Goal: Task Accomplishment & Management: Use online tool/utility

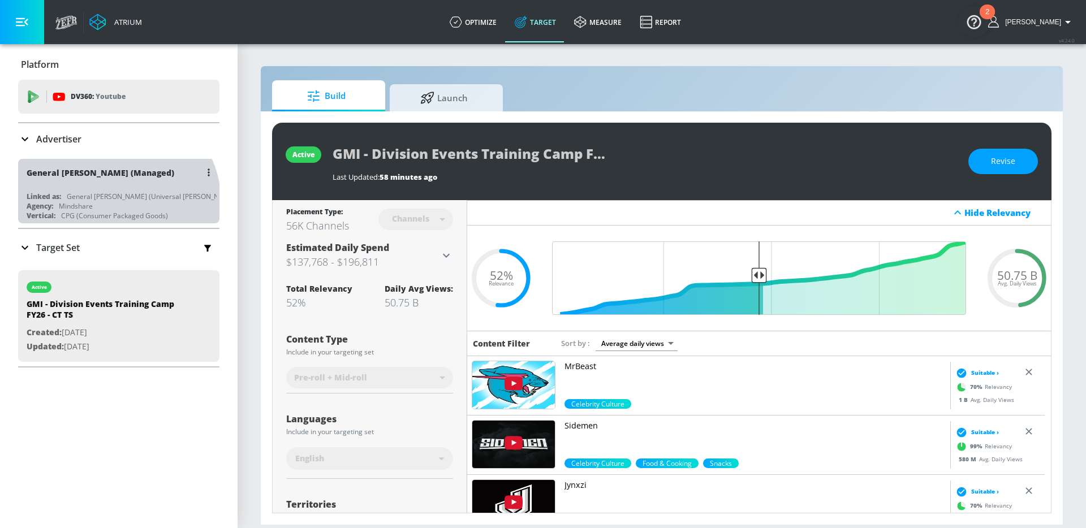
click at [114, 202] on div "Agency: Mindshare" at bounding box center [122, 206] width 190 height 10
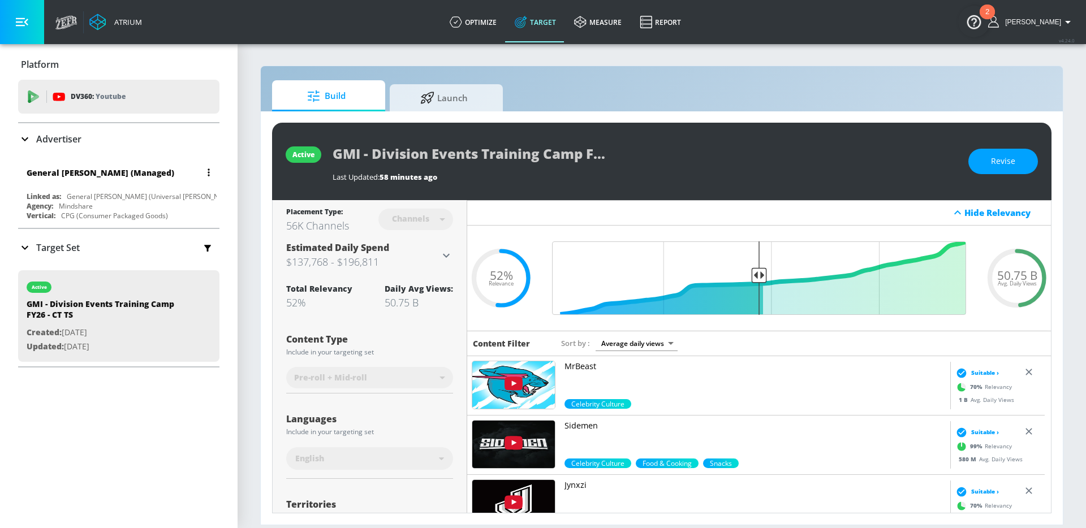
click at [81, 179] on div "General [PERSON_NAME] (Managed)" at bounding box center [122, 172] width 190 height 27
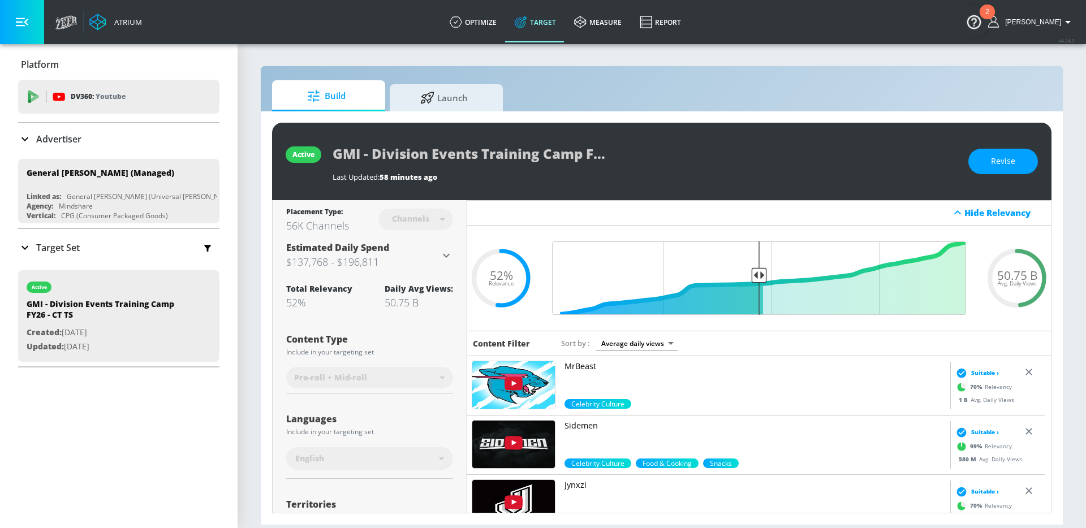
click at [548, 23] on link "Target" at bounding box center [535, 22] width 59 height 41
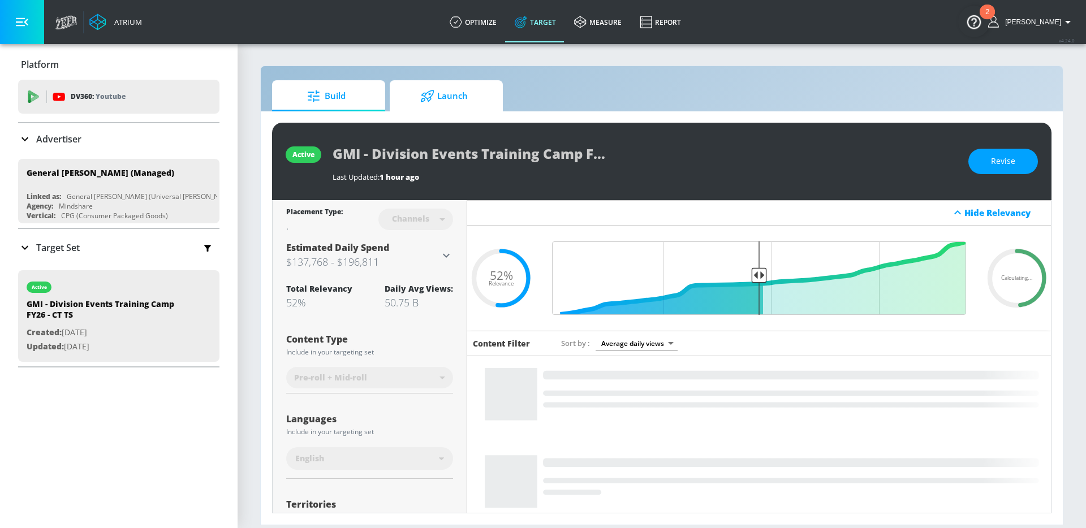
click at [446, 94] on span "Launch" at bounding box center [444, 96] width 86 height 27
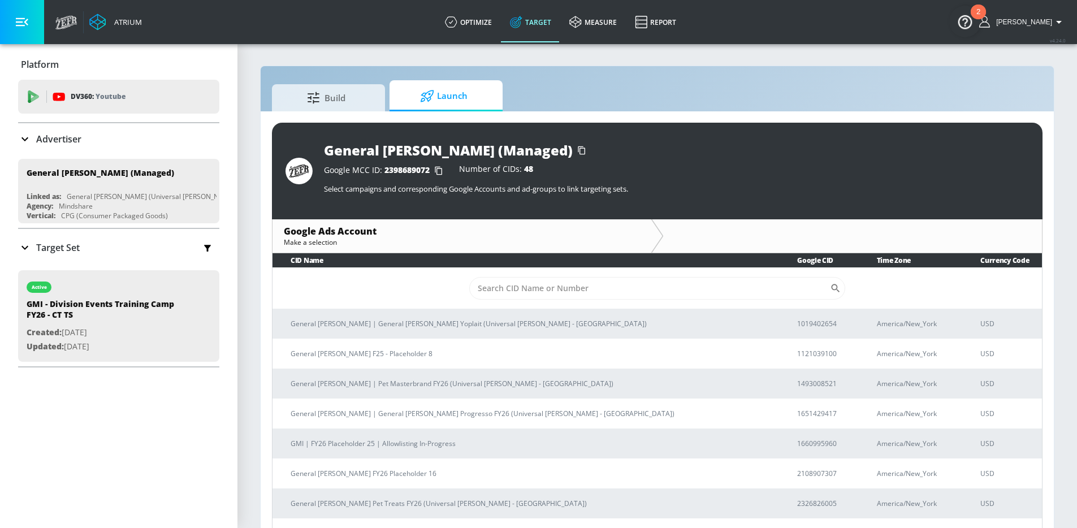
click at [524, 303] on td "​" at bounding box center [658, 287] width 770 height 41
click at [529, 296] on input "Sort By" at bounding box center [649, 288] width 361 height 23
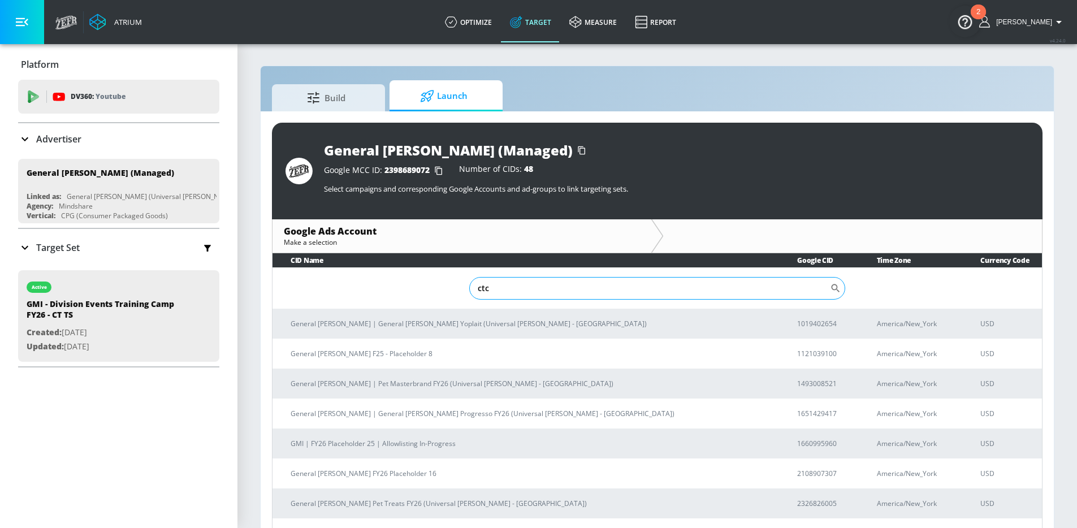
type input "ctc"
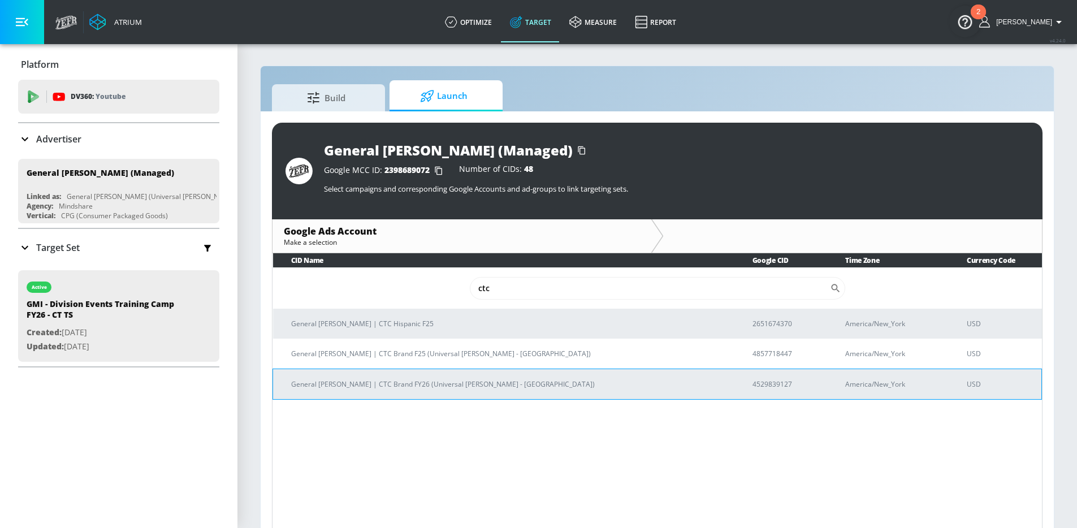
click at [428, 381] on p "General [PERSON_NAME] | CTC Brand FY26 (Universal [PERSON_NAME] - [GEOGRAPHIC_D…" at bounding box center [508, 384] width 434 height 12
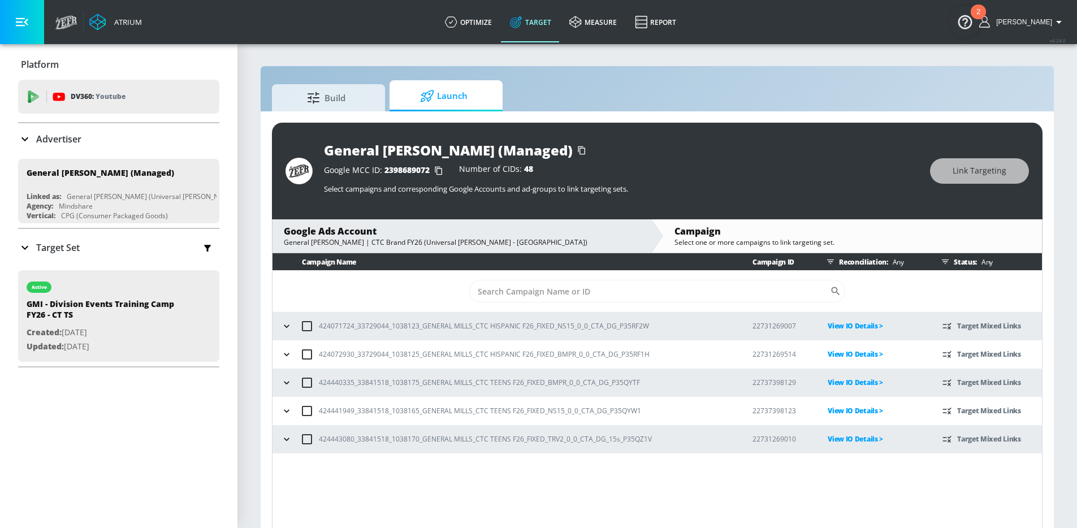
scroll to position [16, 0]
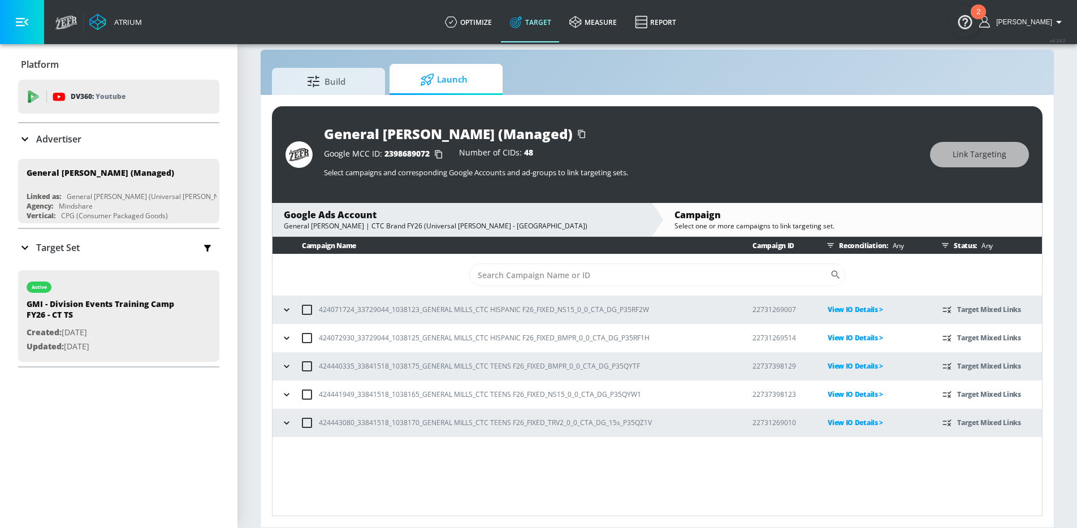
click at [288, 307] on icon "button" at bounding box center [286, 309] width 11 height 11
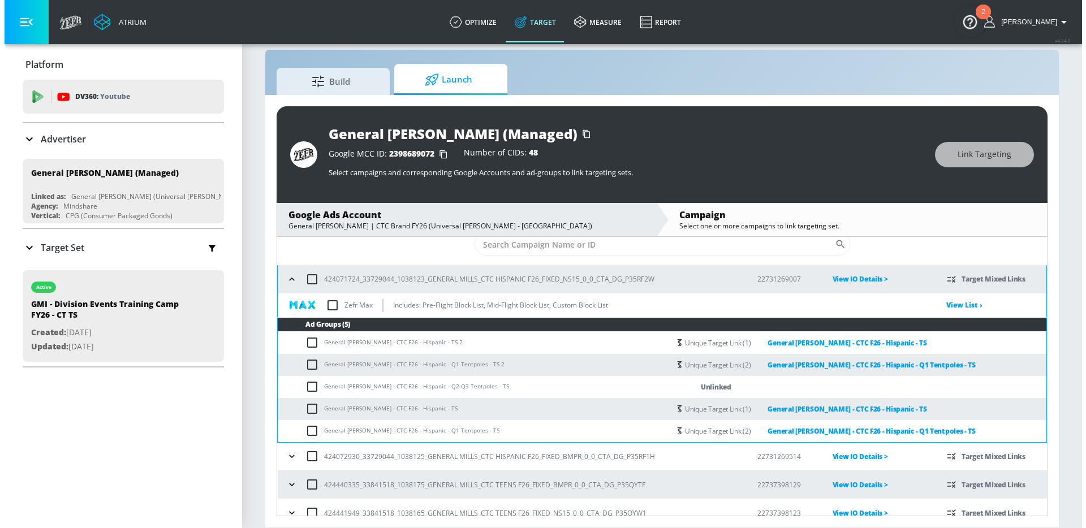
scroll to position [50, 0]
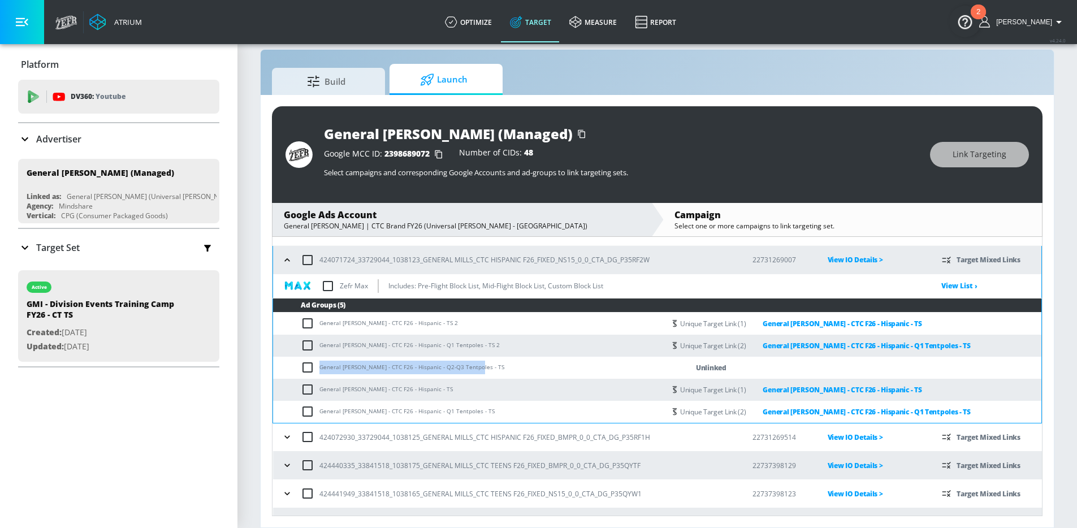
drag, startPoint x: 471, startPoint y: 369, endPoint x: 319, endPoint y: 364, distance: 152.2
click at [319, 364] on td "General [PERSON_NAME] - CTC F26 - Hispanic - Q2-Q3 Tentpoles - TS" at bounding box center [469, 368] width 392 height 22
copy td "General [PERSON_NAME] - CTC F26 - Hispanic - Q2-Q3 Tentpoles - TS"
click at [309, 368] on input "checkbox" at bounding box center [310, 368] width 19 height 14
checkbox input "true"
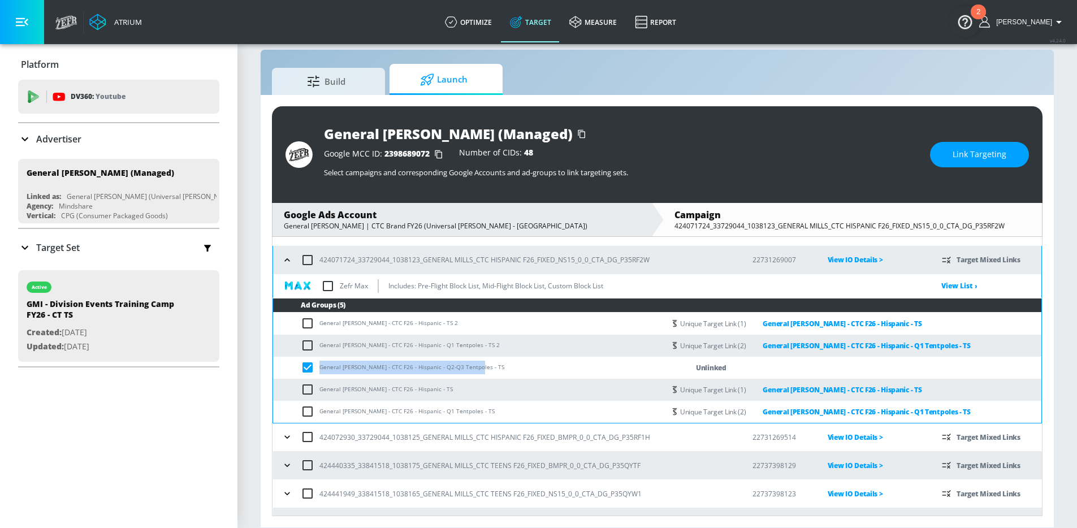
click at [968, 157] on span "Link Targeting" at bounding box center [980, 155] width 54 height 14
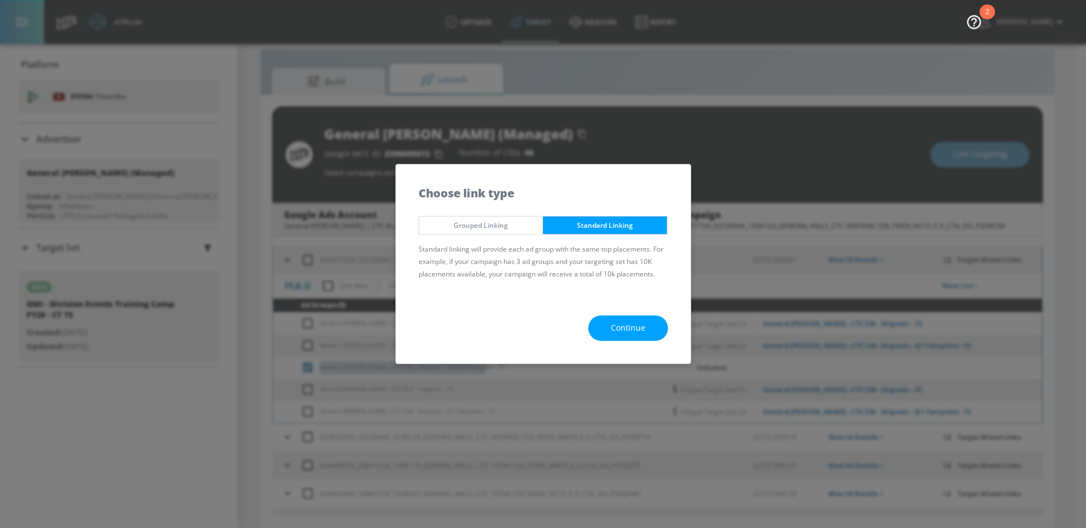
click at [617, 320] on button "Continue" at bounding box center [628, 328] width 80 height 25
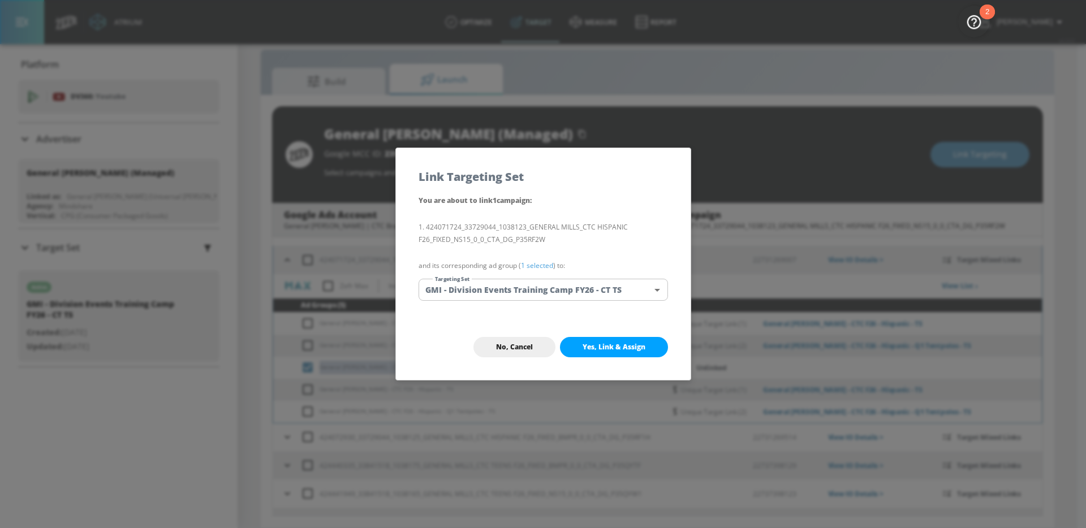
click at [574, 287] on body "Atrium optimize Target measure Report optimize Target measure Report v 4.24.0 […" at bounding box center [543, 256] width 1086 height 545
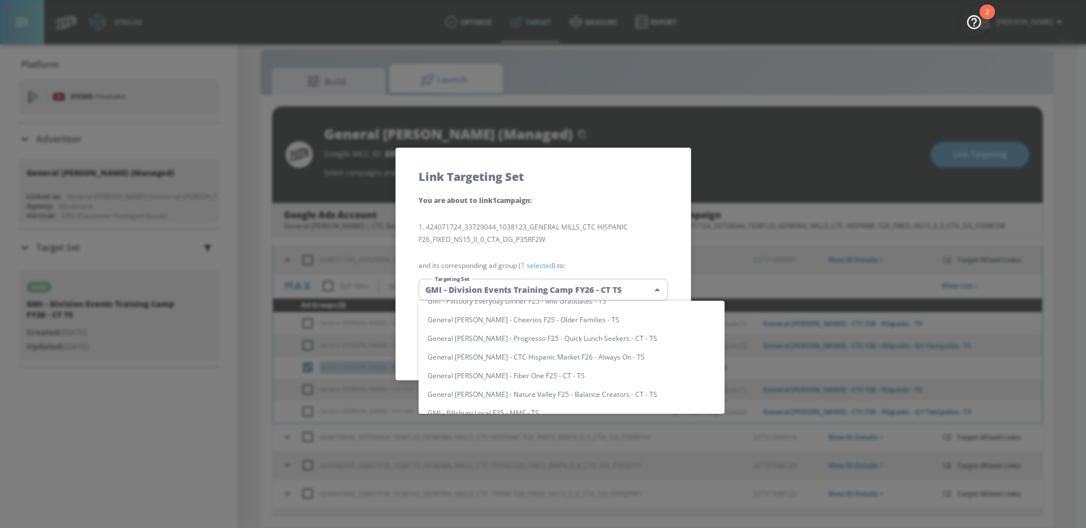
scroll to position [0, 0]
click at [536, 308] on input "text" at bounding box center [582, 312] width 284 height 15
paste input "General [PERSON_NAME] - CTC F26 - Hispanic - Q2-Q3 Tentpoles - TS"
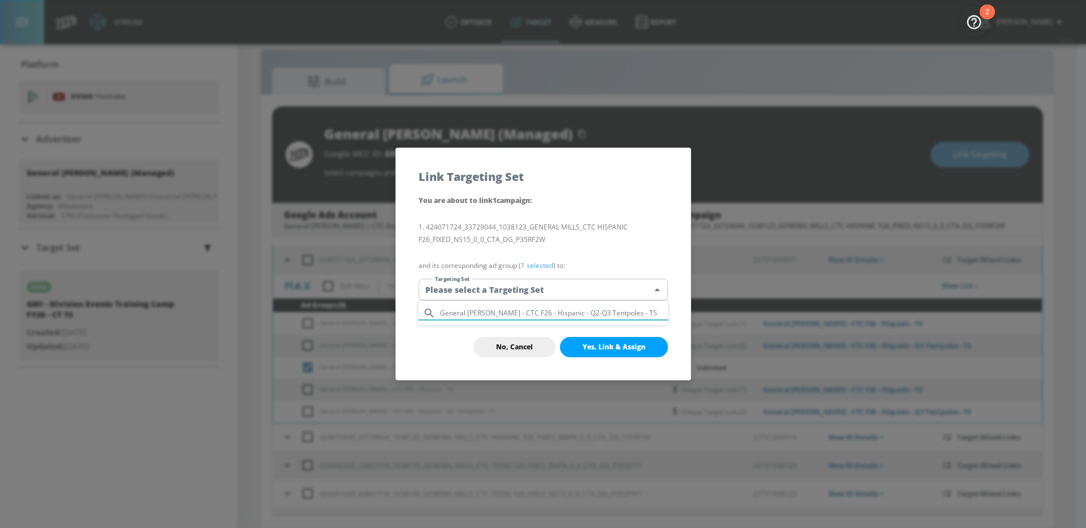
type input "General [PERSON_NAME] - CTC F26 - Hispanic - Q2-Q3 Tentpoles - TS"
click at [650, 250] on div at bounding box center [543, 264] width 1086 height 528
click at [508, 344] on span "No, Cancel" at bounding box center [514, 347] width 37 height 9
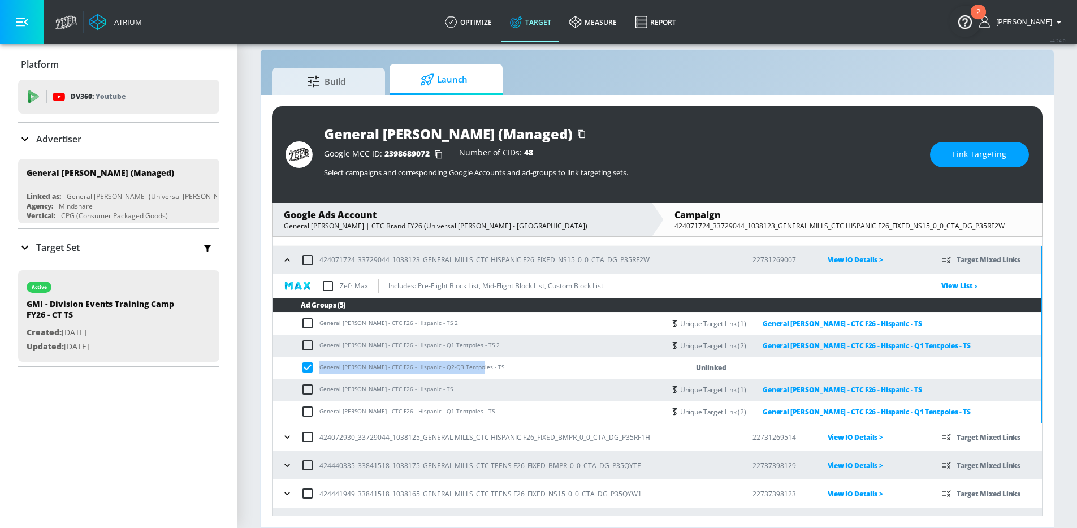
drag, startPoint x: 496, startPoint y: 370, endPoint x: 321, endPoint y: 367, distance: 175.9
click at [321, 367] on td "General [PERSON_NAME] - CTC F26 - Hispanic - Q2-Q3 Tentpoles - TS" at bounding box center [469, 368] width 392 height 22
copy td "General [PERSON_NAME] - CTC F26 - Hispanic - Q2-Q3 Tentpoles - TS"
click at [952, 153] on button "Link Targeting" at bounding box center [979, 154] width 99 height 25
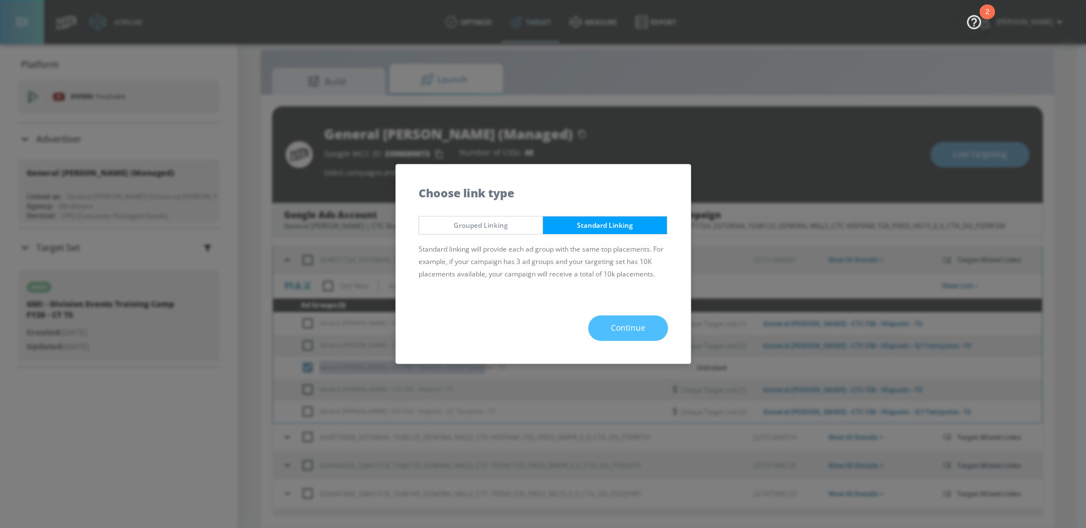
click at [636, 321] on span "Continue" at bounding box center [628, 328] width 34 height 14
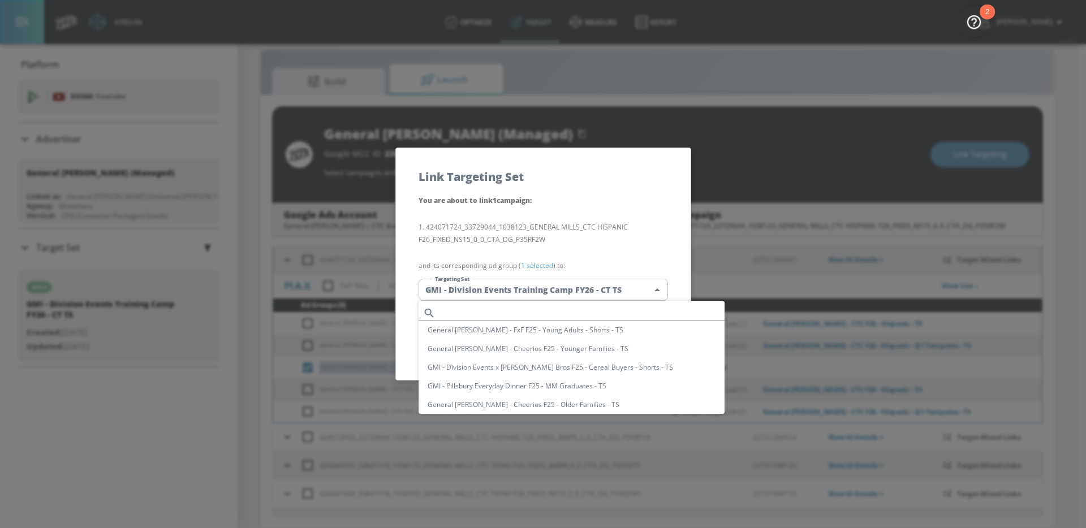
click at [549, 282] on body "Atrium optimize Target measure Report optimize Target measure Report v 4.24.0 […" at bounding box center [543, 256] width 1086 height 545
click at [556, 315] on input "text" at bounding box center [582, 312] width 284 height 15
paste input "General [PERSON_NAME] - CTC F26 - Hispanic - Q2-Q3 Tentpoles - TS"
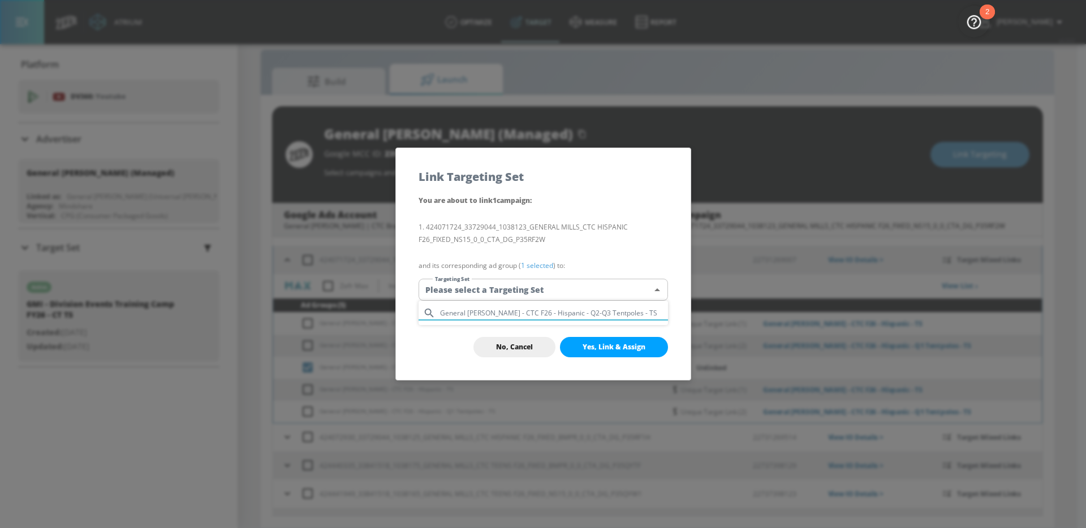
type input "General [PERSON_NAME] - CTC F26 - Hispanic - Q2-Q3 Tentpoles - TS"
click at [521, 342] on div at bounding box center [543, 264] width 1086 height 528
click at [520, 343] on span "No, Cancel" at bounding box center [514, 347] width 37 height 9
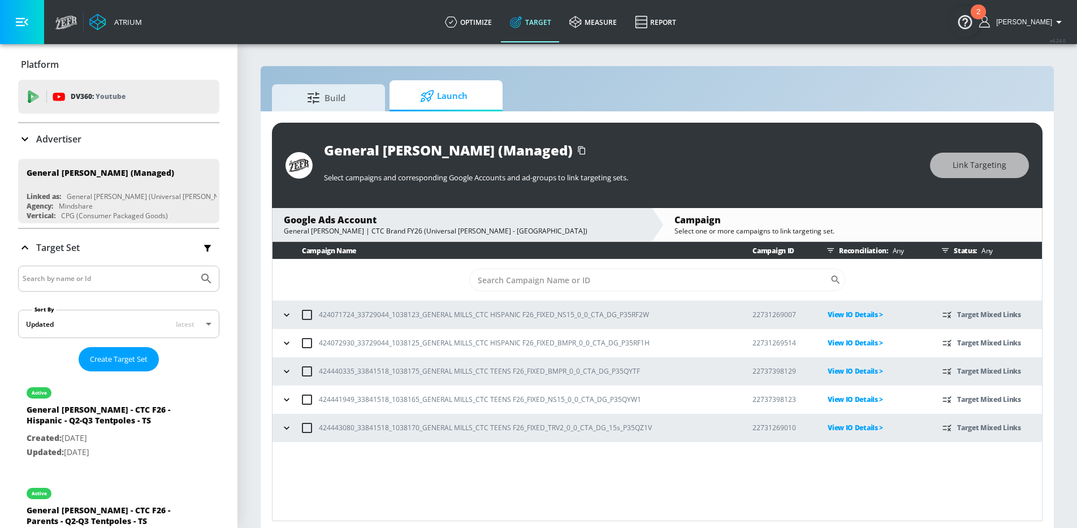
scroll to position [5, 0]
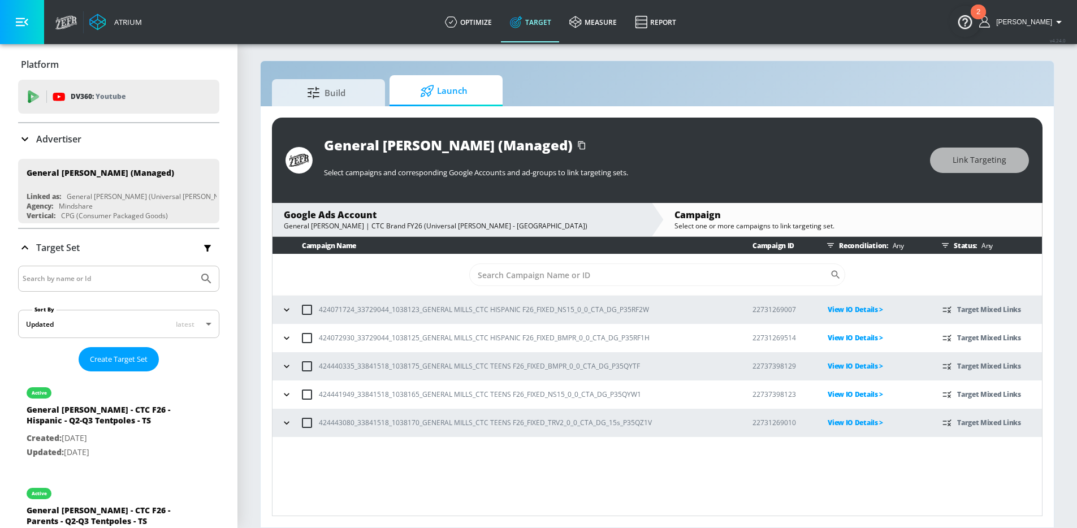
click at [289, 312] on icon "button" at bounding box center [286, 309] width 11 height 11
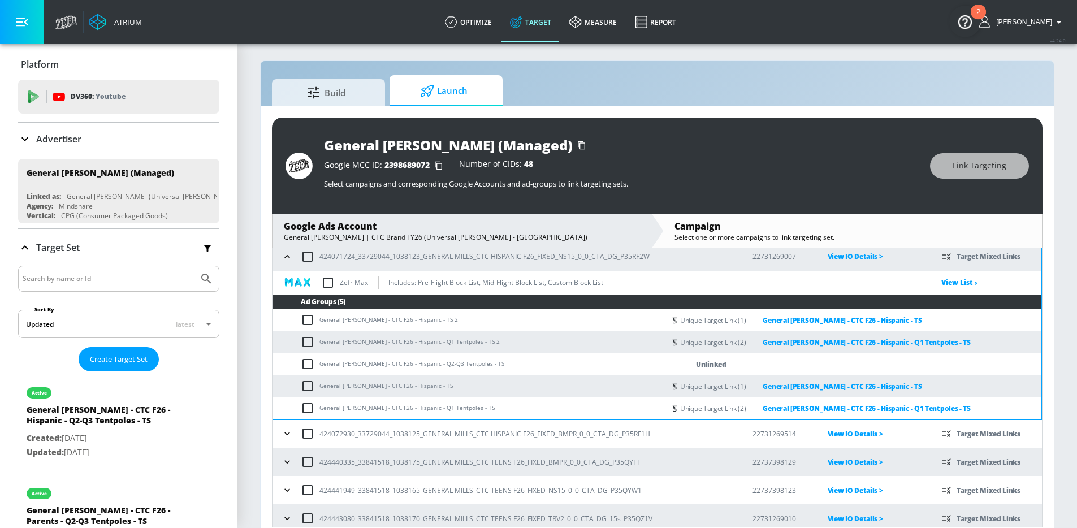
scroll to position [70, 0]
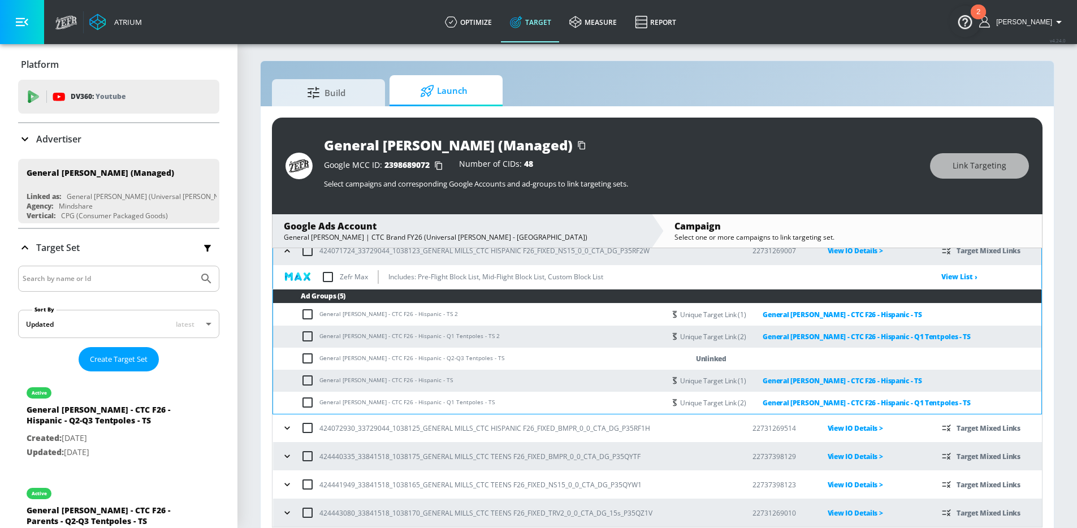
click at [308, 362] on input "checkbox" at bounding box center [310, 359] width 19 height 14
checkbox input "true"
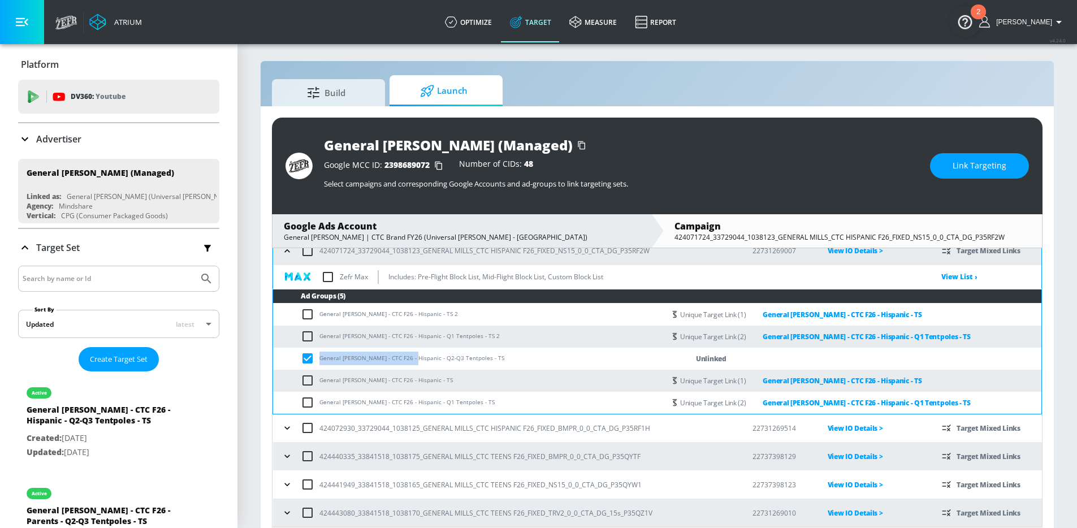
drag, startPoint x: 406, startPoint y: 360, endPoint x: 343, endPoint y: 357, distance: 62.8
click at [322, 356] on td "General [PERSON_NAME] - CTC F26 - Hispanic - Q2-Q3 Tentpoles - TS" at bounding box center [469, 359] width 392 height 22
drag, startPoint x: 321, startPoint y: 359, endPoint x: 406, endPoint y: 358, distance: 84.8
click at [406, 358] on td "General [PERSON_NAME] - CTC F26 - Hispanic - Q2-Q3 Tentpoles - TS" at bounding box center [469, 359] width 392 height 22
copy td "General Mills - CTC F26 - Hispanic"
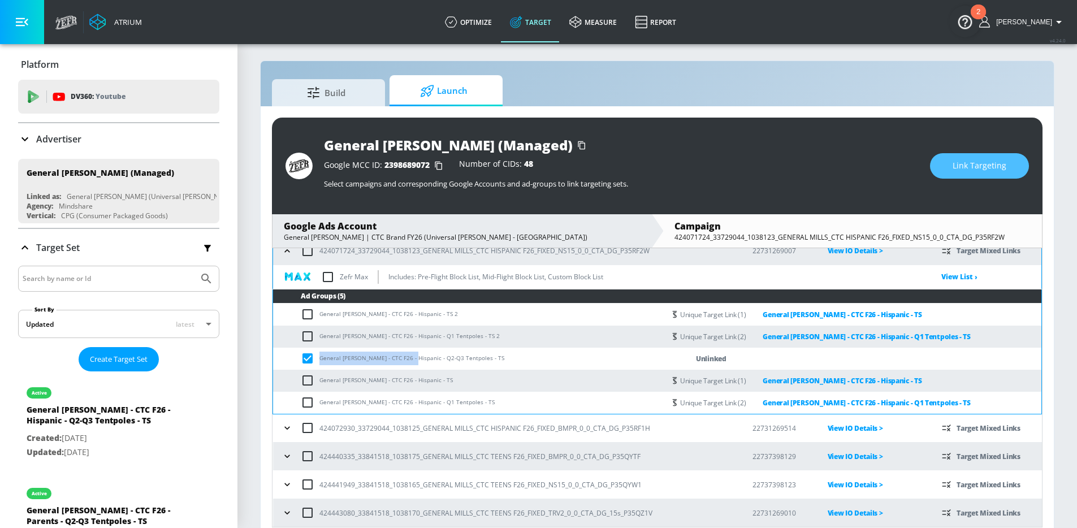
click at [942, 163] on button "Link Targeting" at bounding box center [979, 165] width 99 height 25
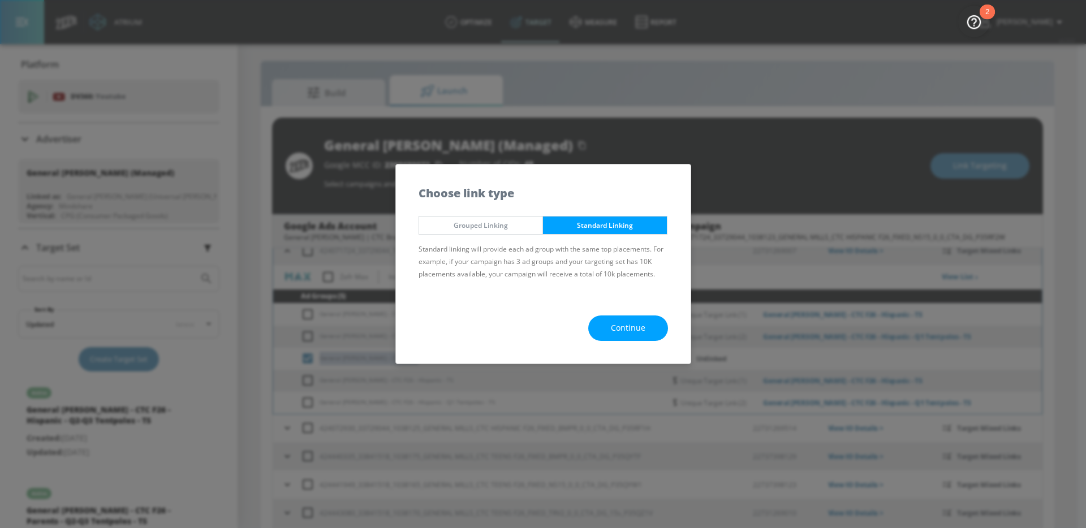
click at [655, 332] on button "Continue" at bounding box center [628, 328] width 80 height 25
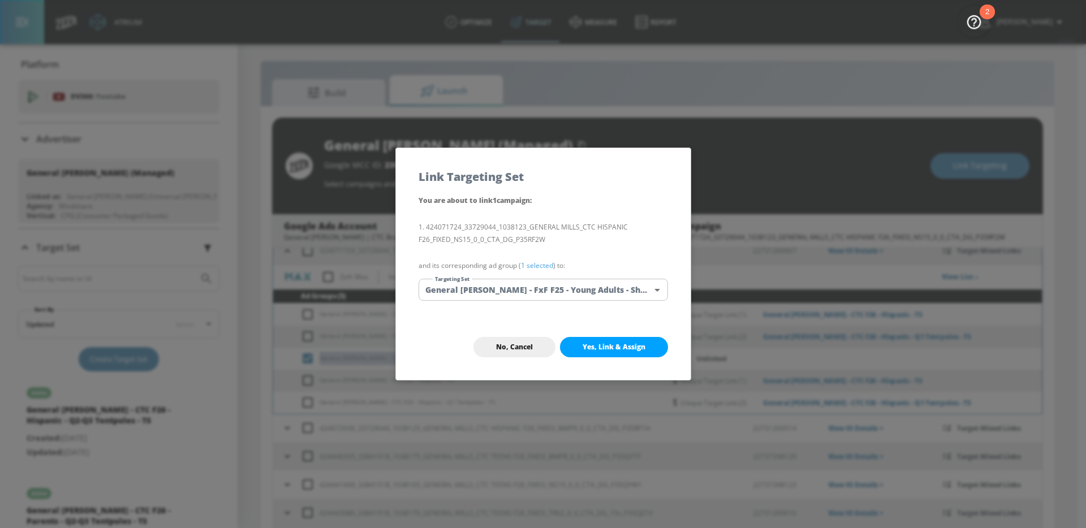
click at [571, 295] on body "Atrium optimize Target measure Report optimize Target measure Report v 4.24.0 […" at bounding box center [543, 267] width 1086 height 545
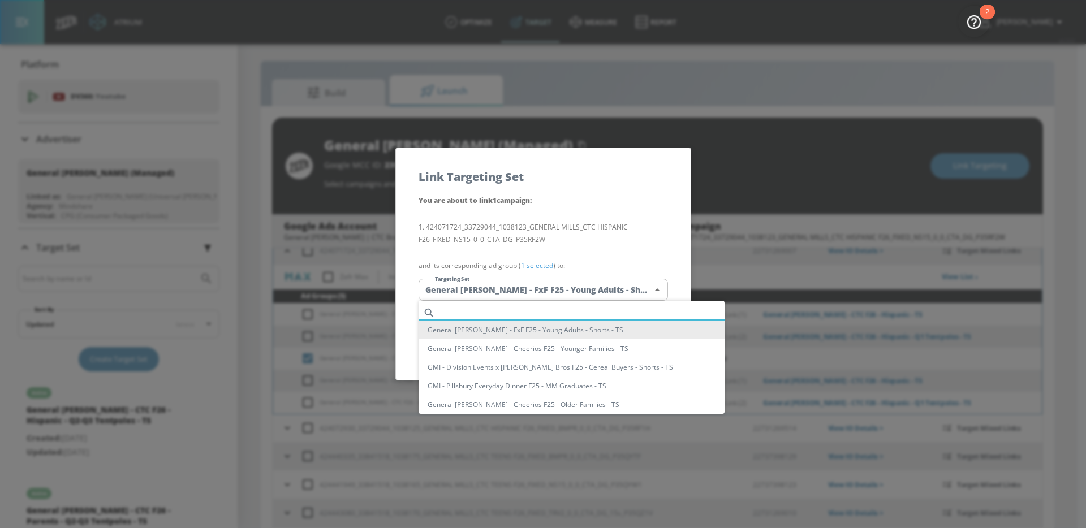
click at [530, 310] on input "text" at bounding box center [582, 312] width 284 height 15
paste input "General Mills - CTC F26 - Hispanic"
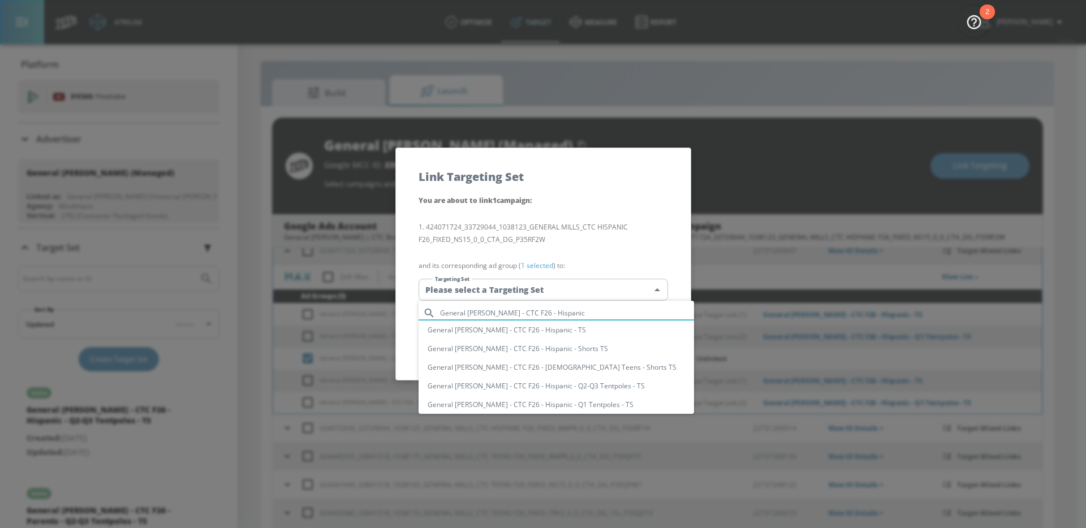
type input "General Mills - CTC F26 - Hispanic"
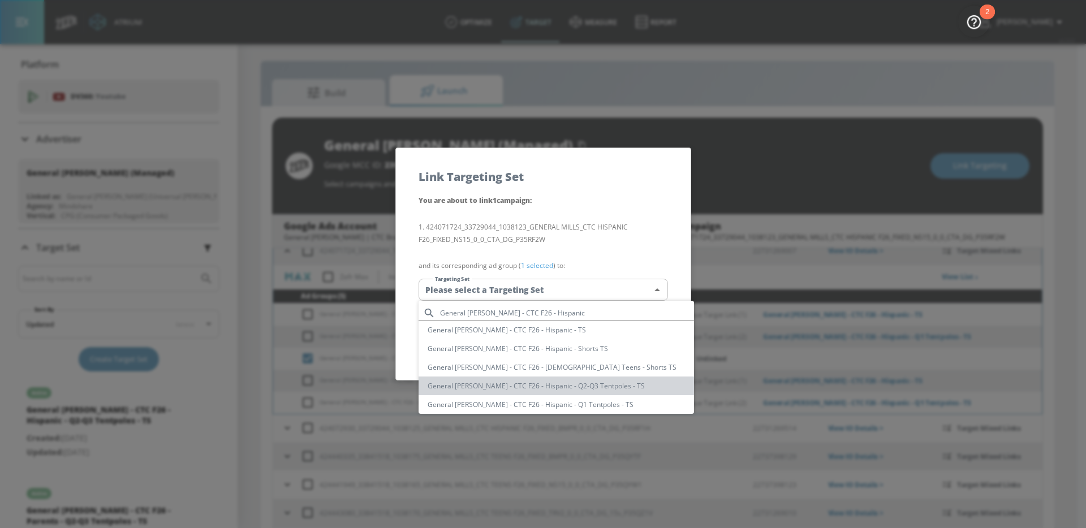
click at [599, 387] on li "General [PERSON_NAME] - CTC F26 - Hispanic - Q2-Q3 Tentpoles - TS" at bounding box center [555, 386] width 275 height 19
type input "88589528-48e9-4a6d-ac56-b12d6bd49654"
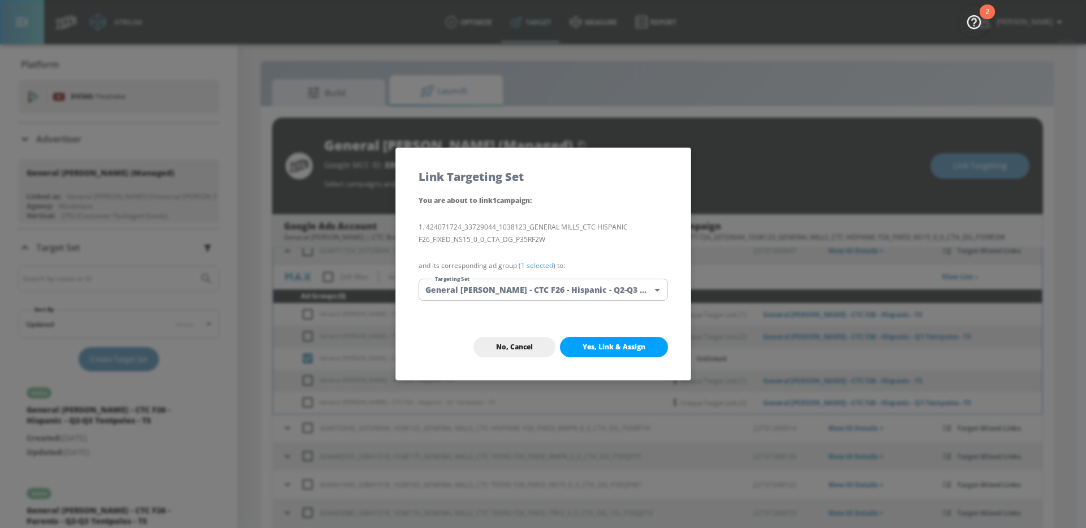
click at [640, 239] on li "424071724_33729044_1038123_GENERAL MILLS_CTC HISPANIC F26_FIXED_NS15_0_0_CTA_DG…" at bounding box center [542, 233] width 249 height 25
click at [628, 348] on span "Yes, Link & Assign" at bounding box center [613, 347] width 63 height 9
checkbox input "false"
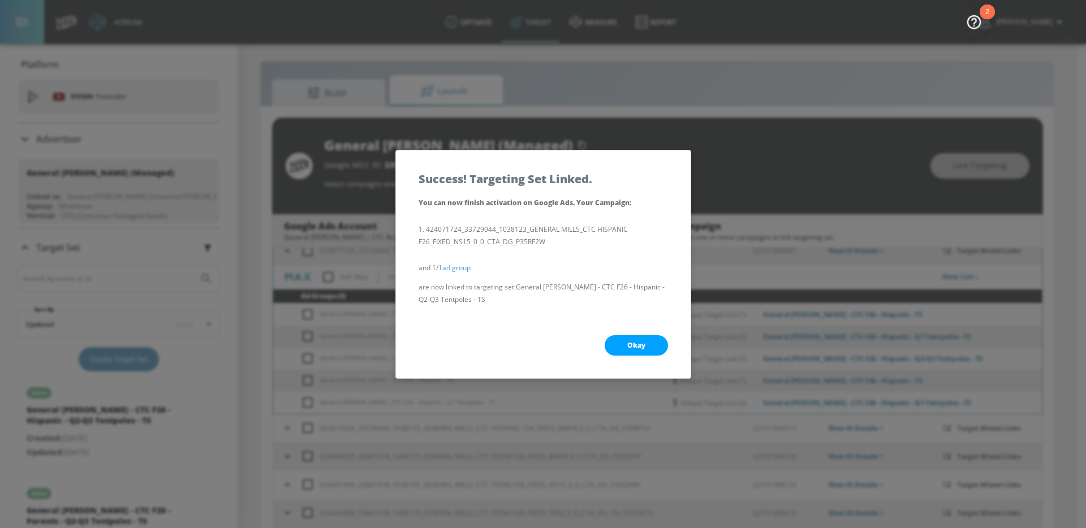
click at [632, 339] on button "Okay" at bounding box center [636, 345] width 63 height 20
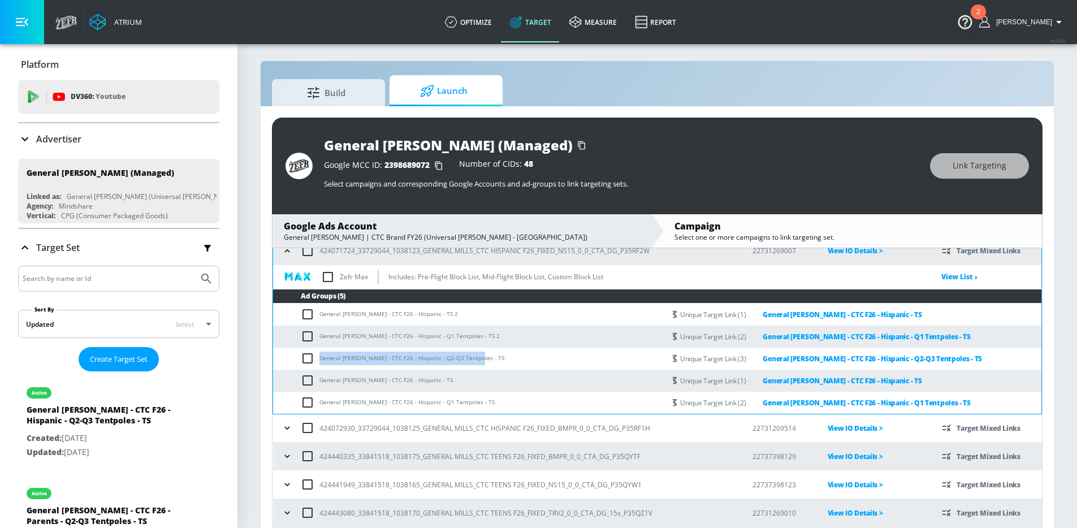
drag, startPoint x: 488, startPoint y: 356, endPoint x: 320, endPoint y: 356, distance: 168.0
click at [320, 356] on td "General [PERSON_NAME] - CTC F26 - Hispanic - Q2-Q3 Tentpoles - TS" at bounding box center [469, 359] width 392 height 22
copy td "General [PERSON_NAME] - CTC F26 - Hispanic - Q2-Q3 Tentpoles - TS"
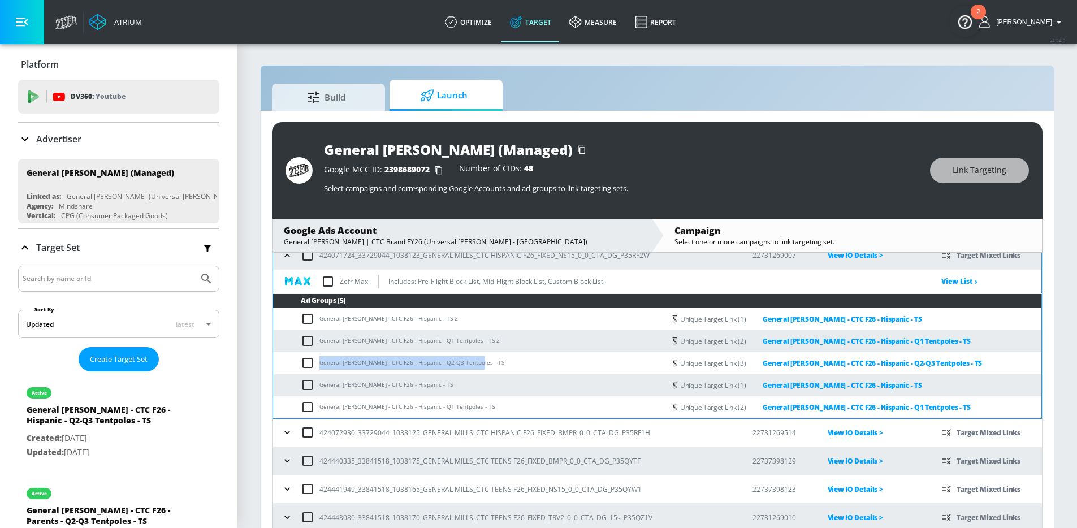
scroll to position [0, 0]
click at [486, 358] on td "General [PERSON_NAME] - CTC F26 - Hispanic - Q2-Q3 Tentpoles - TS" at bounding box center [469, 364] width 392 height 22
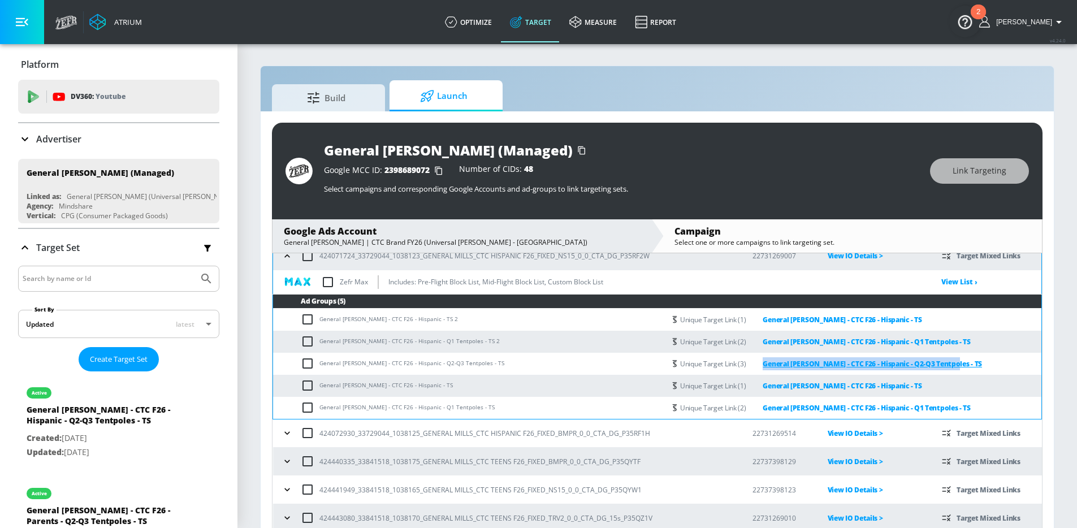
drag, startPoint x: 957, startPoint y: 365, endPoint x: 760, endPoint y: 362, distance: 197.4
click at [760, 362] on div "Unique Target Link (3) General Mills - CTC F26 - Hispanic - Q2-Q3 Tentpoles - TS" at bounding box center [856, 363] width 369 height 13
copy link "General [PERSON_NAME] - CTC F26 - Hispanic - Q2-Q3 Tentpoles - TS"
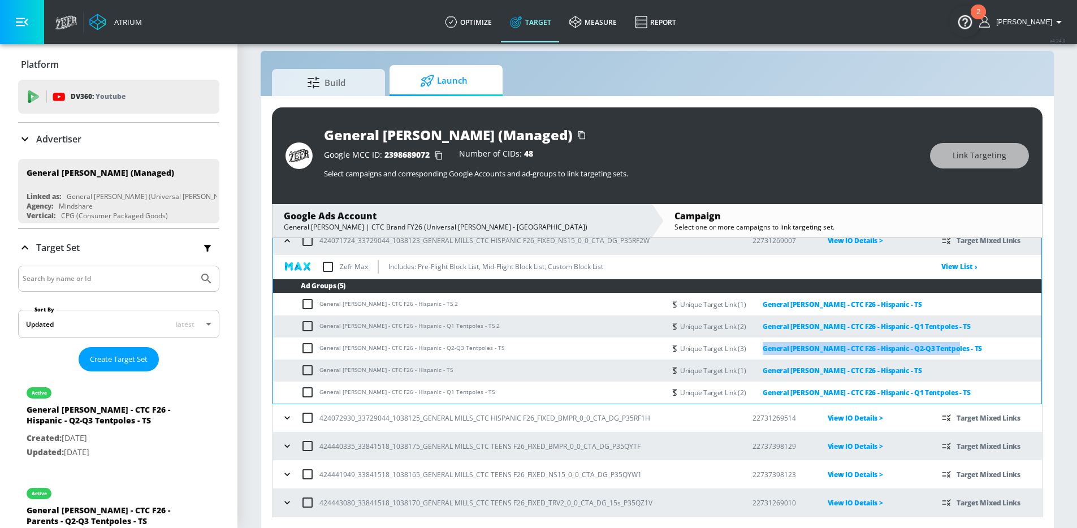
scroll to position [16, 0]
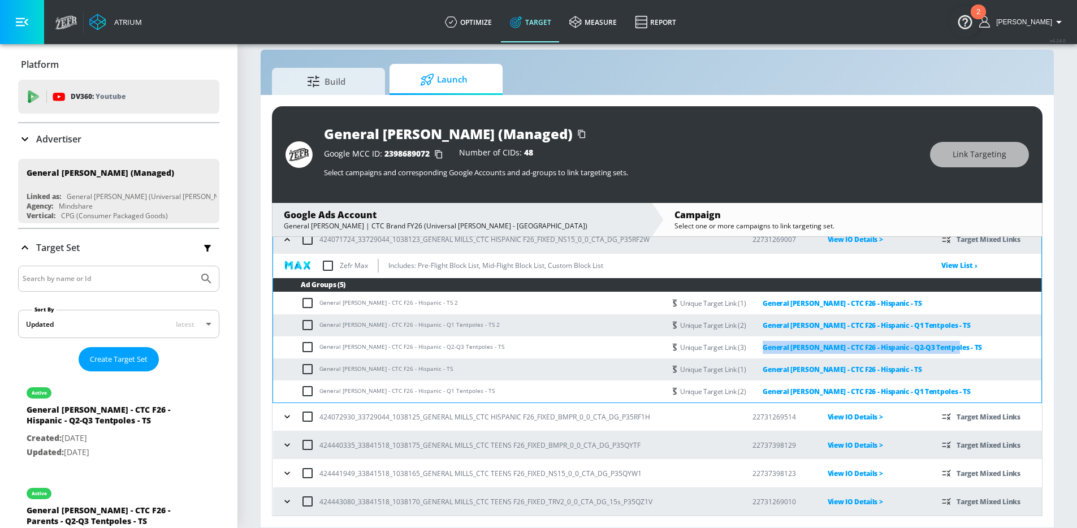
click at [287, 418] on icon "button" at bounding box center [286, 417] width 5 height 3
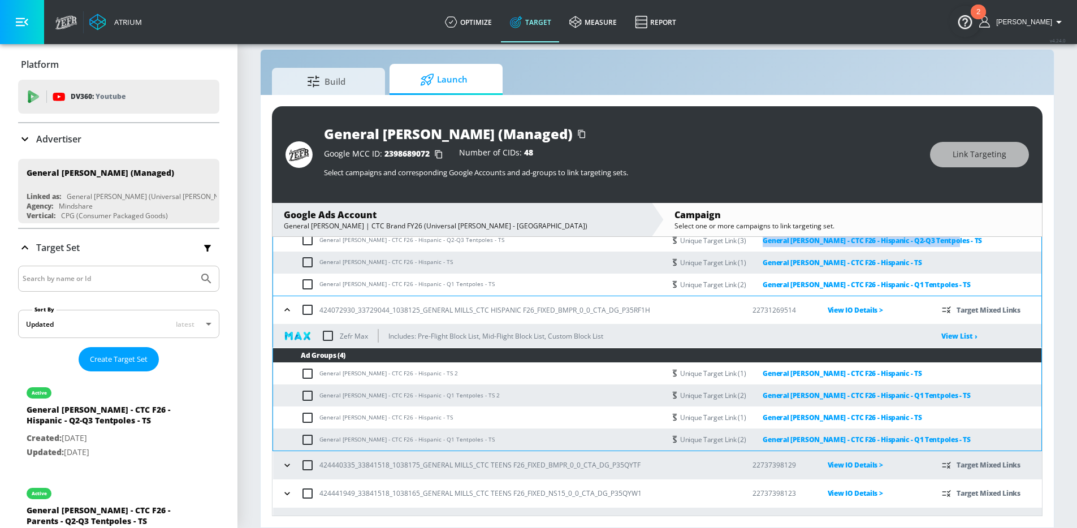
scroll to position [197, 0]
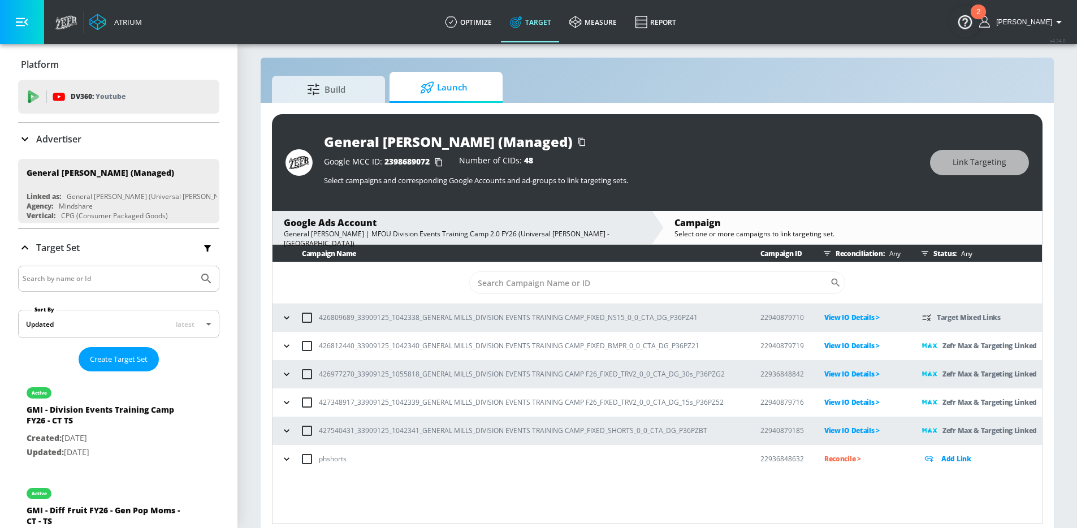
scroll to position [16, 0]
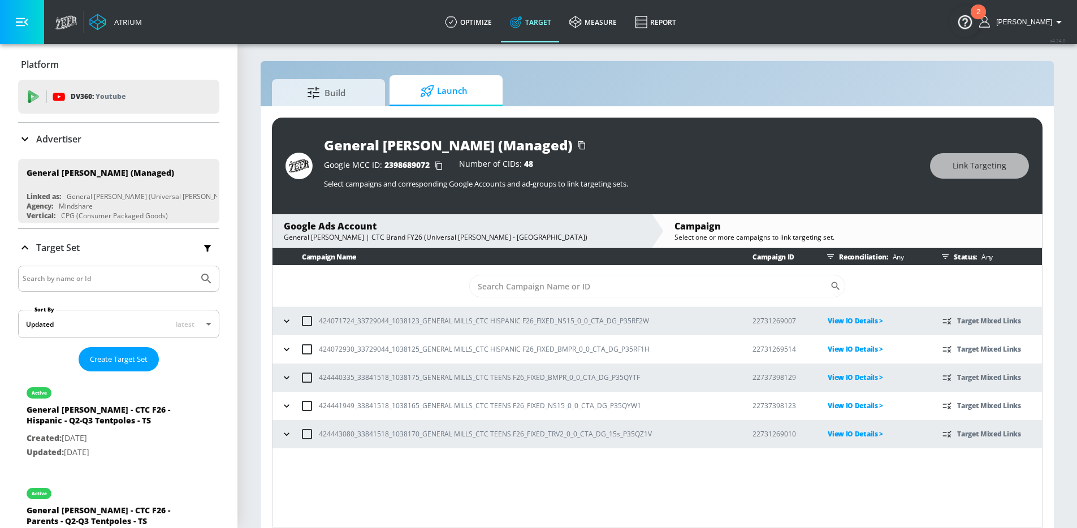
click at [290, 335] on td "424072930_33729044_1038125_GENERAL MILLS_CTC HISPANIC F26_FIXED_BMPR_0_0_CTA_DG…" at bounding box center [504, 349] width 462 height 28
click at [285, 351] on icon "button" at bounding box center [286, 349] width 11 height 11
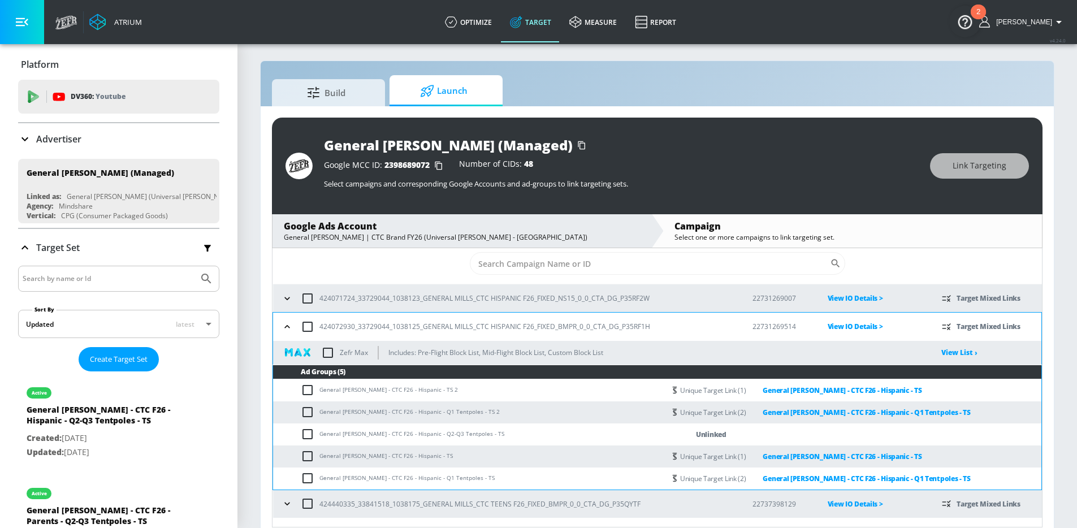
scroll to position [70, 0]
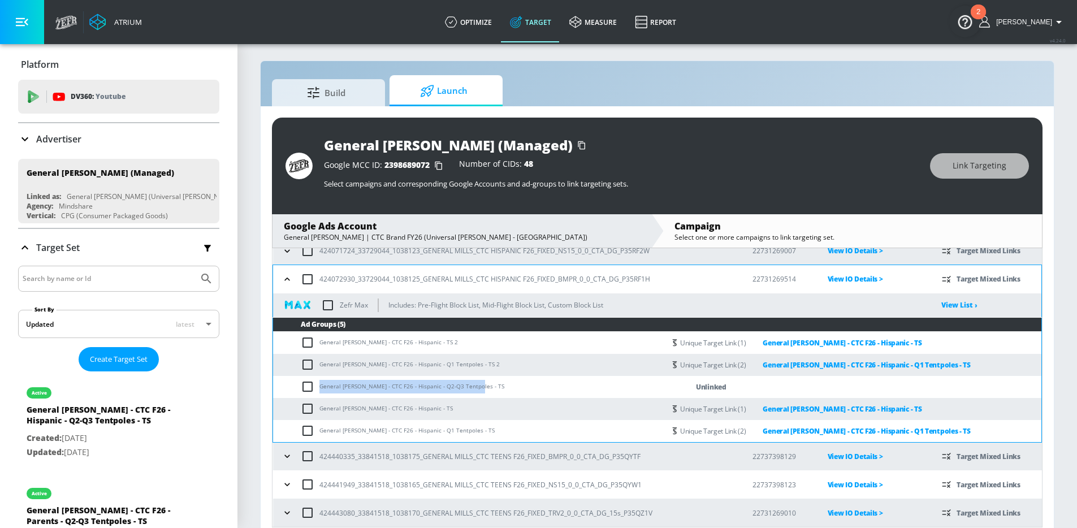
drag, startPoint x: 473, startPoint y: 387, endPoint x: 318, endPoint y: 383, distance: 154.4
click at [318, 383] on td "General [PERSON_NAME] - CTC F26 - Hispanic - Q2-Q3 Tentpoles - TS" at bounding box center [469, 387] width 392 height 22
copy td "General [PERSON_NAME] - CTC F26 - Hispanic - Q2-Q3 Tentpoles - TS"
click at [305, 387] on input "checkbox" at bounding box center [310, 387] width 19 height 14
checkbox input "true"
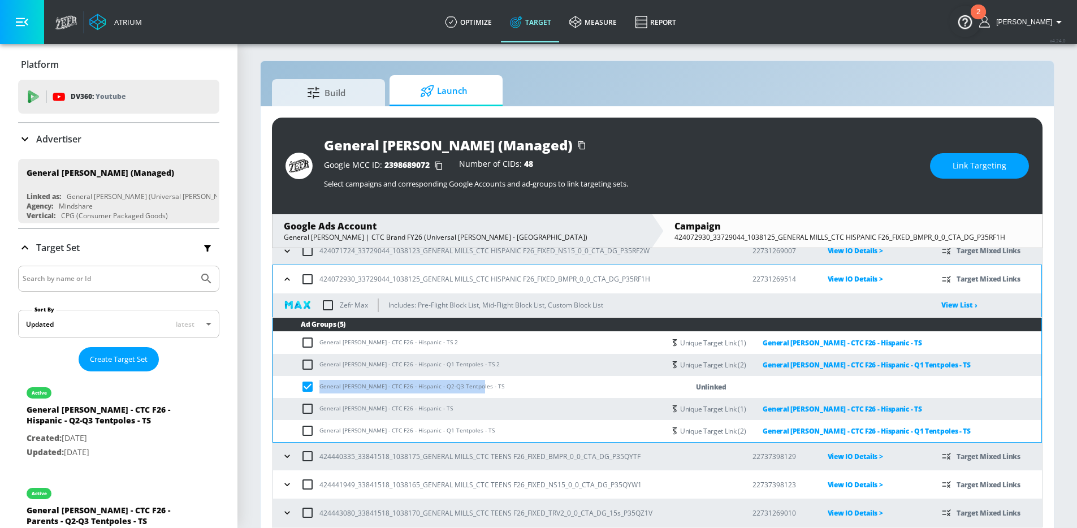
click at [962, 161] on span "Link Targeting" at bounding box center [980, 166] width 54 height 14
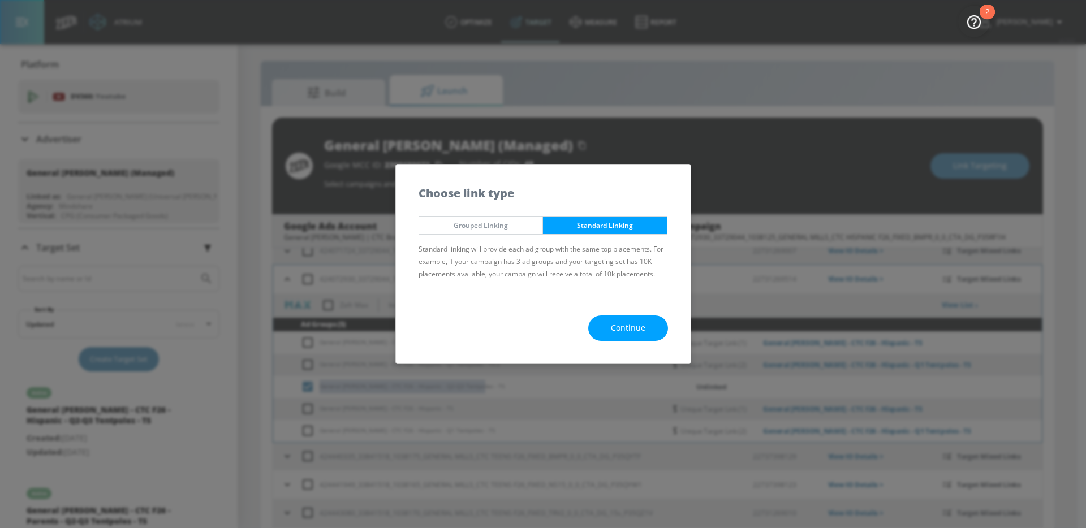
click at [640, 323] on span "Continue" at bounding box center [628, 328] width 34 height 14
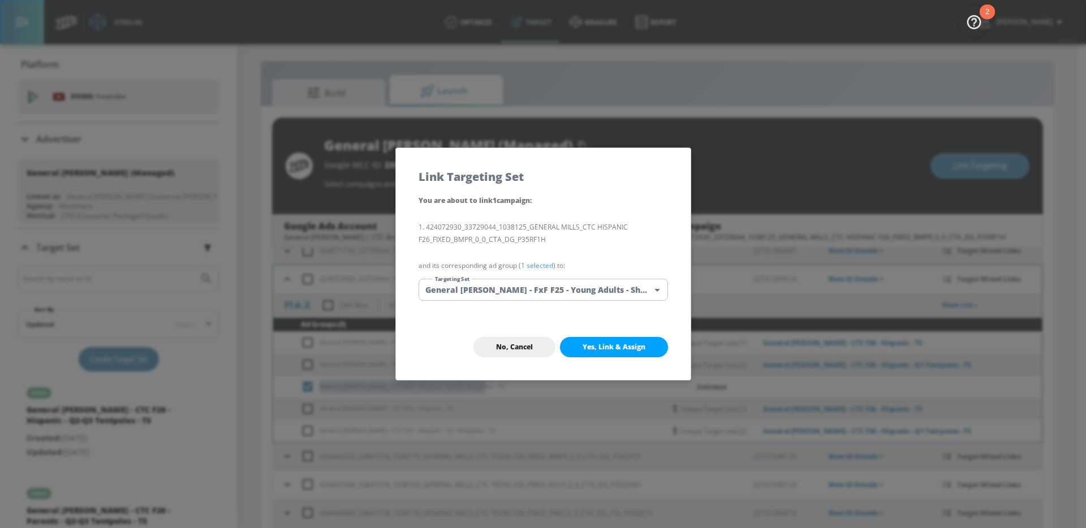
click at [568, 283] on body "Atrium optimize Target measure Report optimize Target measure Report v 4.24.0 […" at bounding box center [543, 267] width 1086 height 545
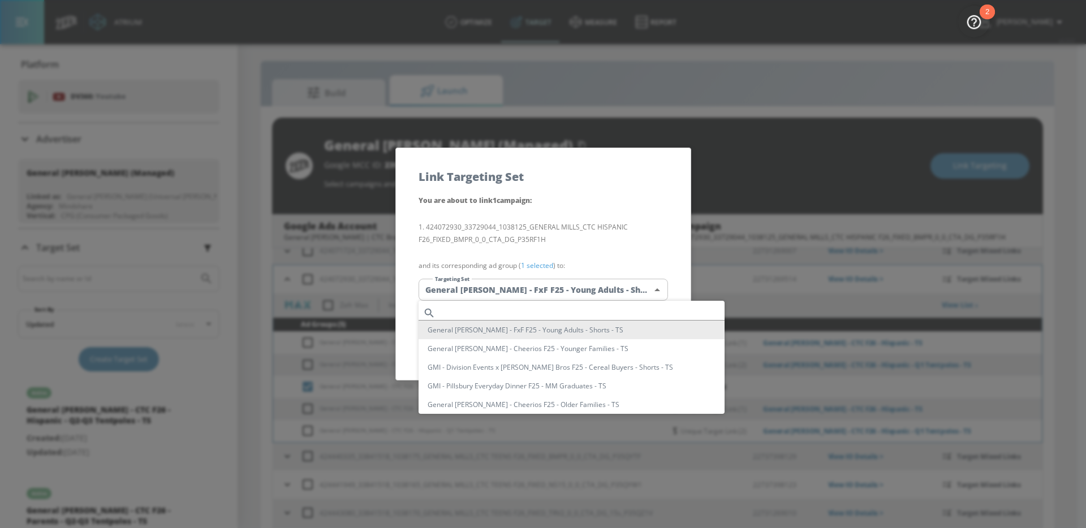
click at [559, 311] on input "text" at bounding box center [582, 312] width 284 height 15
paste input "General [PERSON_NAME] - CTC F26 - Hispanic - Q2-Q3 Tentpoles - TS"
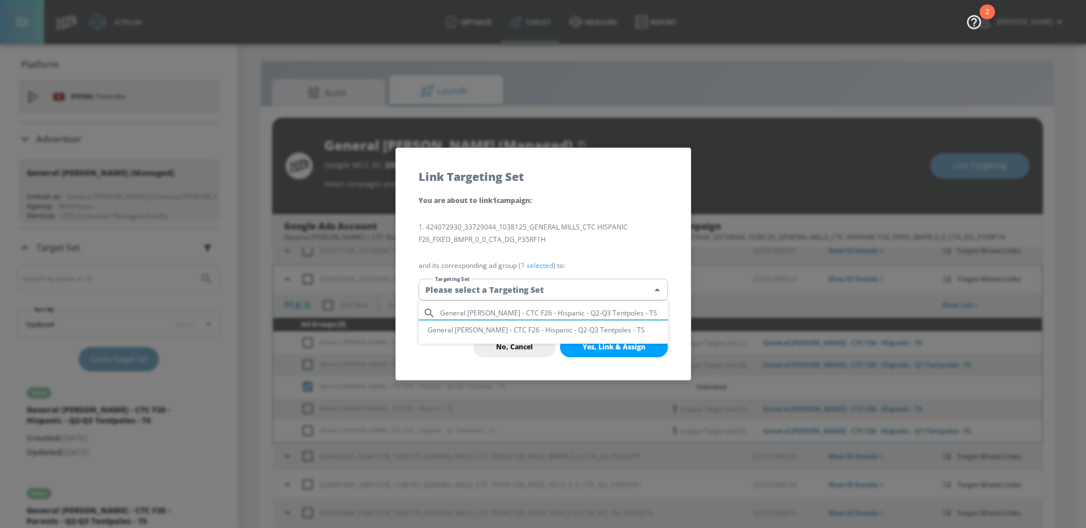
type input "General [PERSON_NAME] - CTC F26 - Hispanic - Q2-Q3 Tentpoles - TS"
click at [580, 331] on li "General [PERSON_NAME] - CTC F26 - Hispanic - Q2-Q3 Tentpoles - TS" at bounding box center [542, 330] width 249 height 19
type input "88589528-48e9-4a6d-ac56-b12d6bd49654"
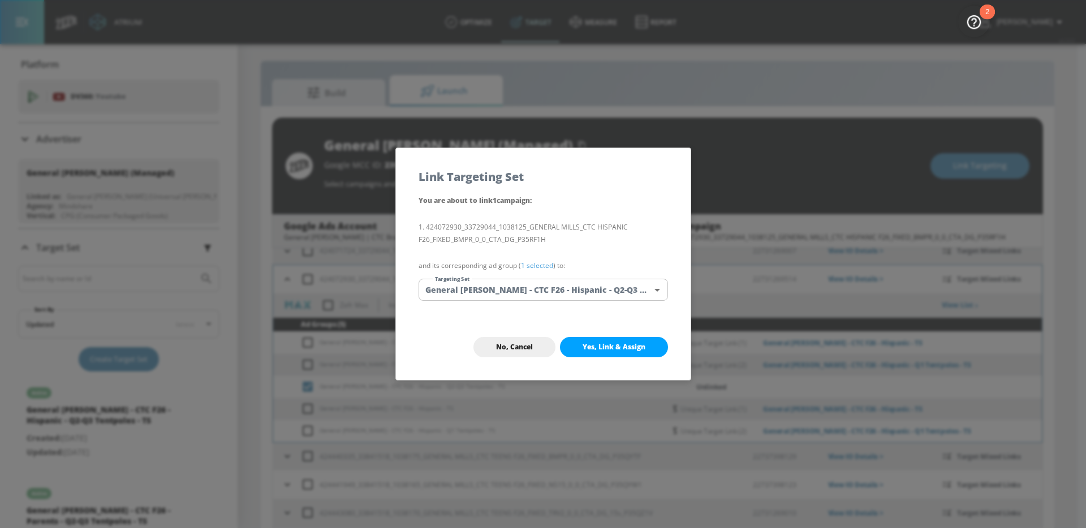
click at [628, 227] on li "424072930_33729044_1038125_GENERAL MILLS_CTC HISPANIC F26_FIXED_BMPR_0_0_CTA_DG…" at bounding box center [542, 233] width 249 height 25
click at [614, 356] on button "Yes, Link & Assign" at bounding box center [614, 347] width 108 height 20
checkbox input "false"
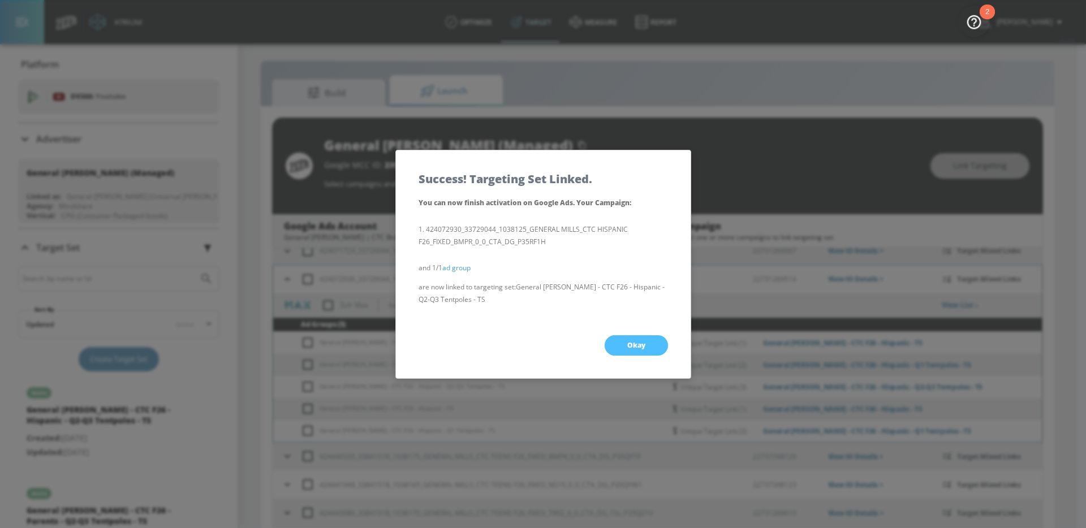
click at [636, 335] on button "Okay" at bounding box center [636, 345] width 63 height 20
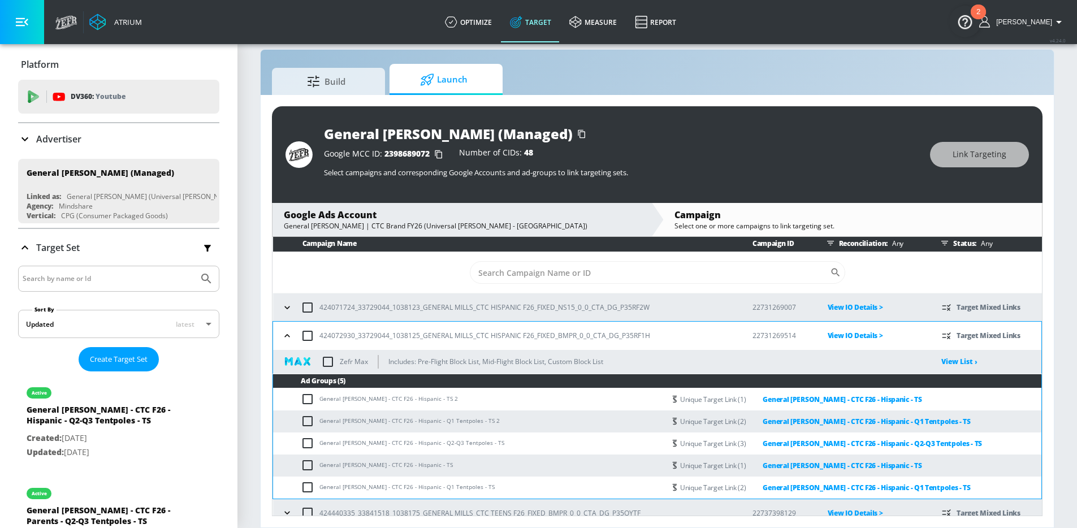
scroll to position [0, 0]
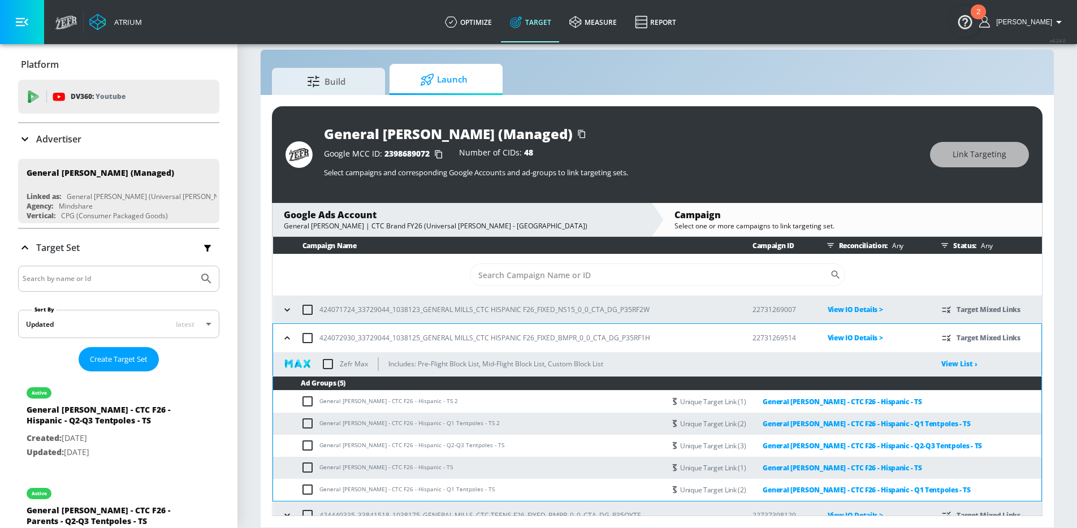
click at [127, 280] on input "Search by name or Id" at bounding box center [108, 278] width 171 height 15
type input "m"
click at [459, 75] on span "Launch" at bounding box center [444, 79] width 86 height 27
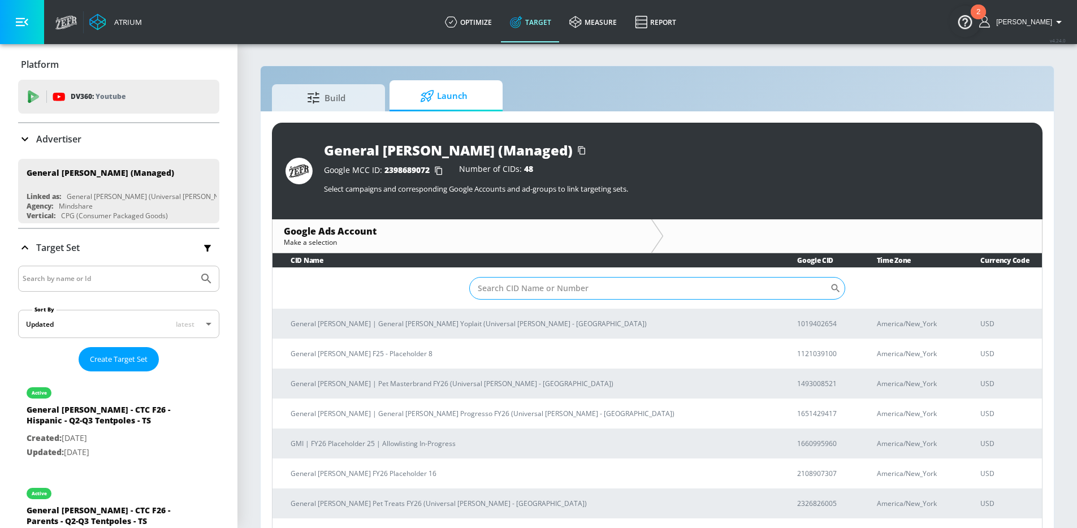
click at [530, 295] on input "Sort By" at bounding box center [649, 288] width 361 height 23
type input "mfou"
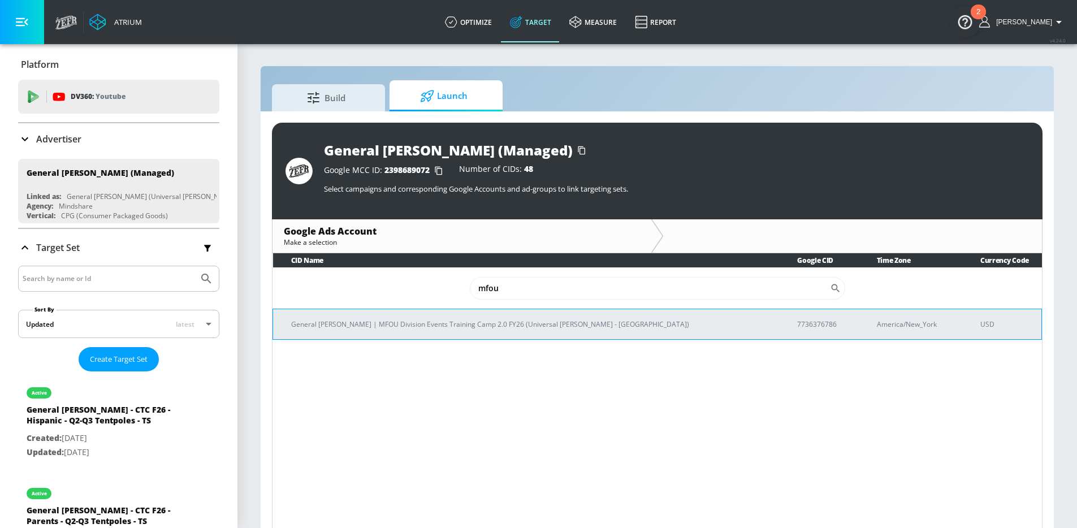
click at [504, 333] on td "General [PERSON_NAME] | MFOU Division Events Training Camp 2.0 FY26 (Universal …" at bounding box center [526, 324] width 507 height 31
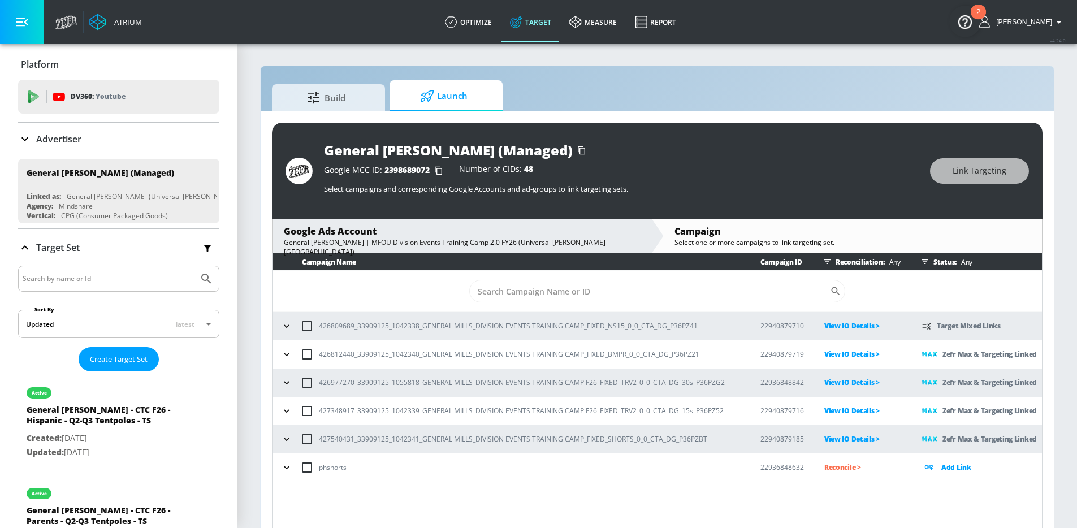
scroll to position [16, 0]
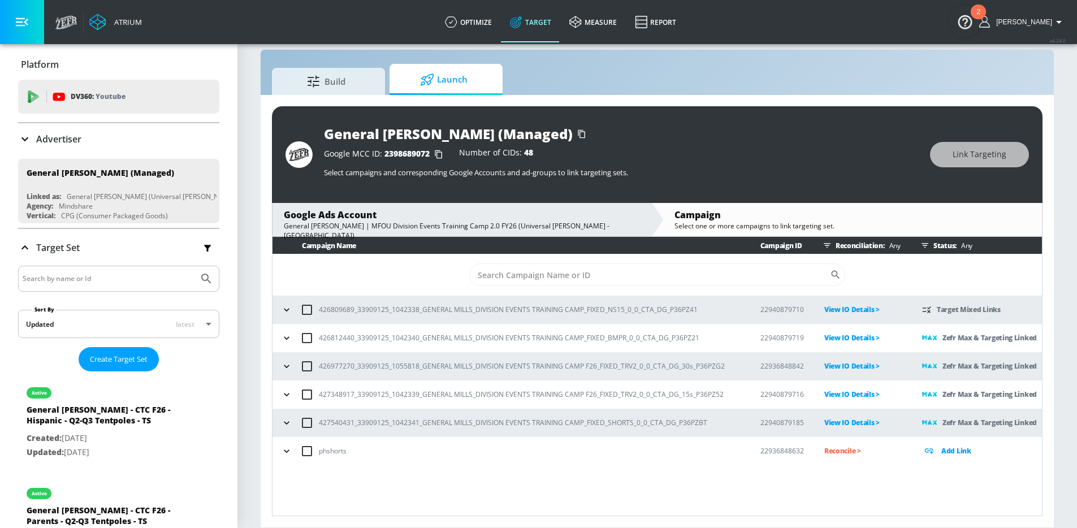
click at [283, 339] on icon "button" at bounding box center [286, 338] width 11 height 11
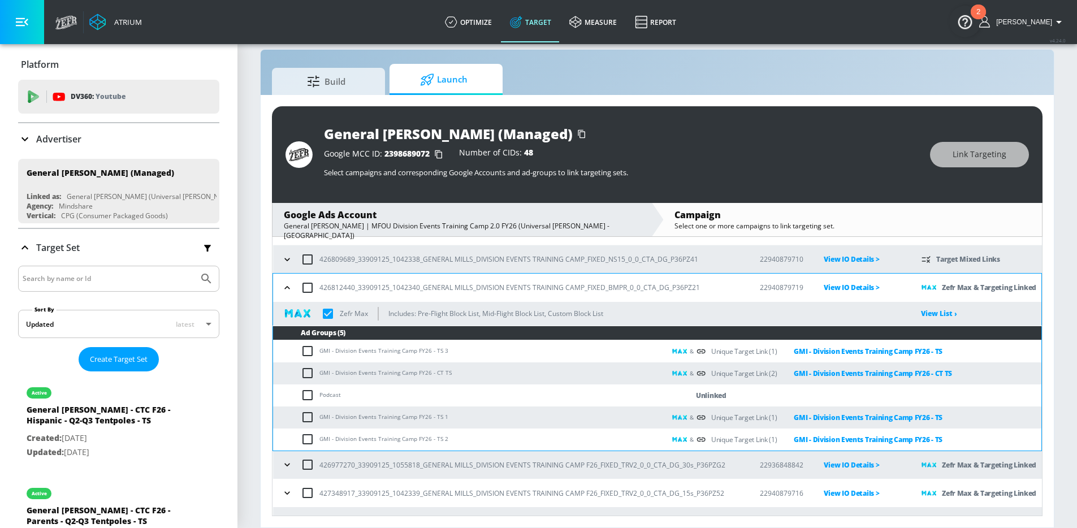
scroll to position [51, 0]
click at [290, 290] on icon "button" at bounding box center [287, 287] width 11 height 11
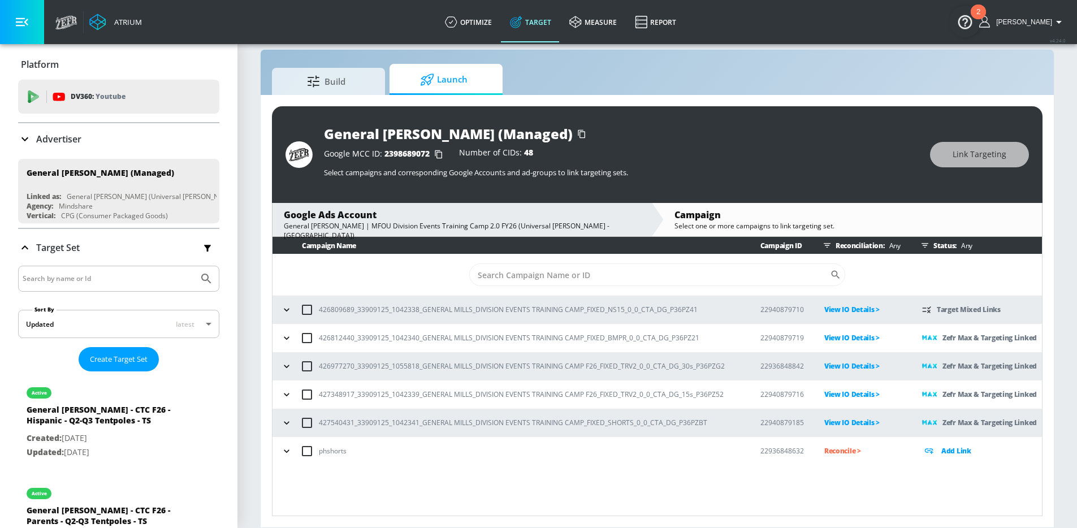
scroll to position [0, 0]
click at [290, 370] on icon "button" at bounding box center [286, 366] width 11 height 11
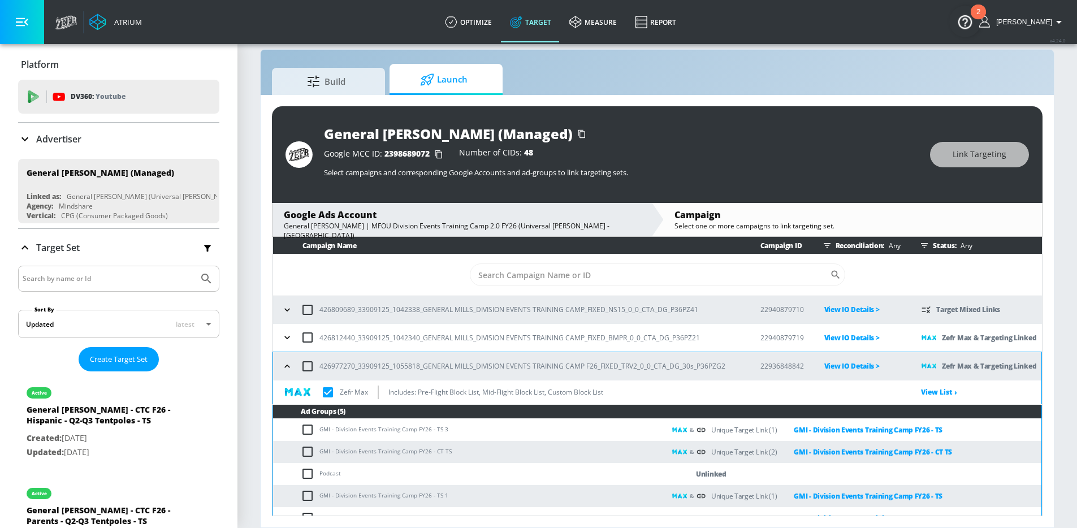
click at [290, 370] on icon "button" at bounding box center [287, 366] width 11 height 11
